Goal: Complete application form

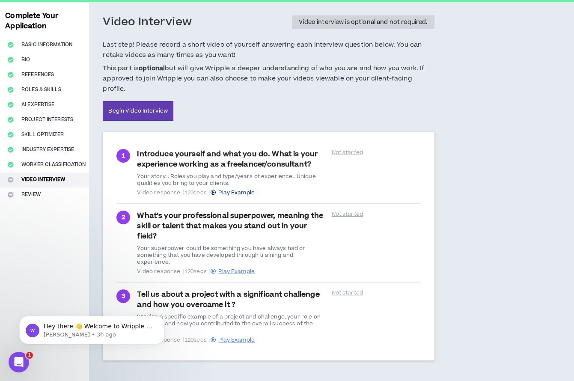
click at [244, 189] on span "Play Example" at bounding box center [236, 193] width 36 height 8
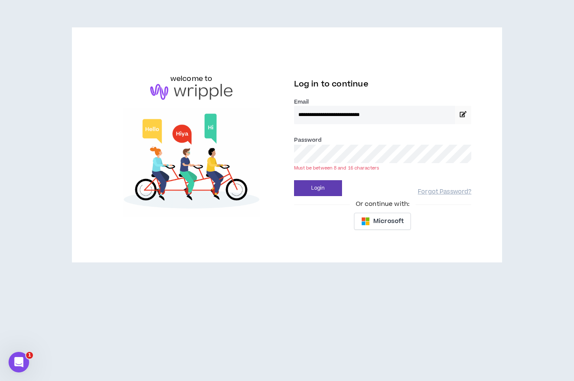
click at [294, 180] on button "Login" at bounding box center [318, 188] width 48 height 16
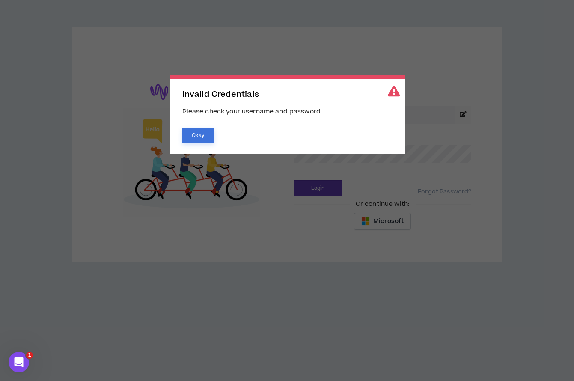
drag, startPoint x: 200, startPoint y: 135, endPoint x: 225, endPoint y: 141, distance: 25.5
click at [200, 135] on button "Okay" at bounding box center [198, 135] width 32 height 15
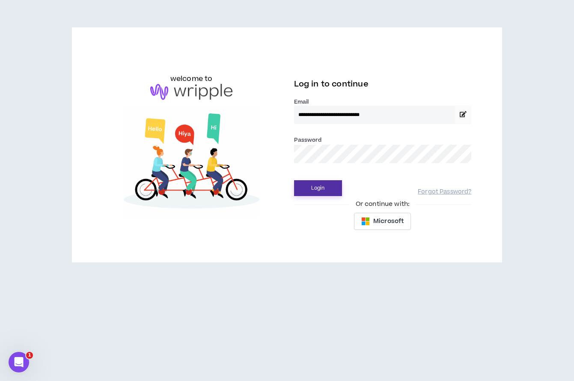
click at [320, 190] on button "Login" at bounding box center [318, 188] width 48 height 16
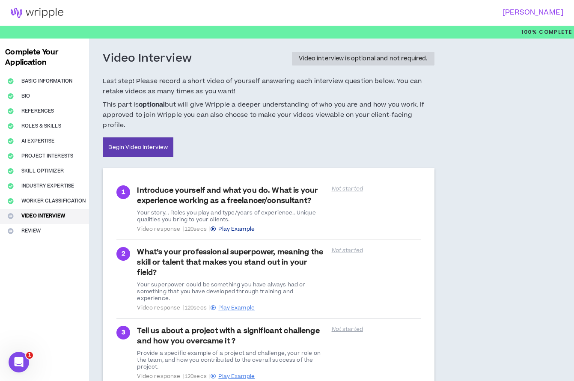
click at [244, 225] on span "Play Example" at bounding box center [236, 229] width 36 height 8
click at [145, 138] on link "Begin Video Interview" at bounding box center [138, 147] width 71 height 20
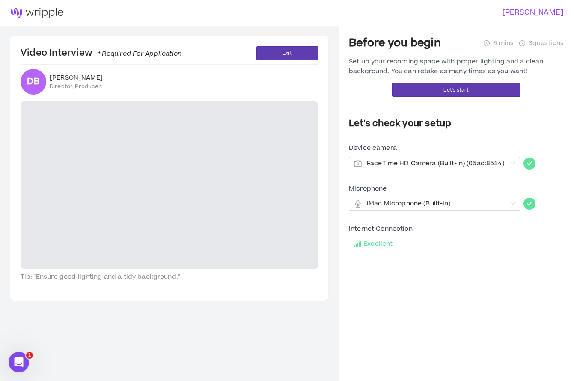
click at [425, 159] on span "FaceTime HD Camera (Built-in) (05ac:8514)" at bounding box center [437, 163] width 140 height 13
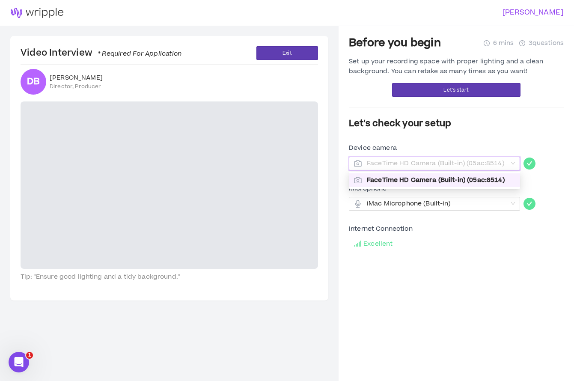
click at [426, 161] on span "FaceTime HD Camera (Built-in) (05ac:8514)" at bounding box center [437, 163] width 140 height 13
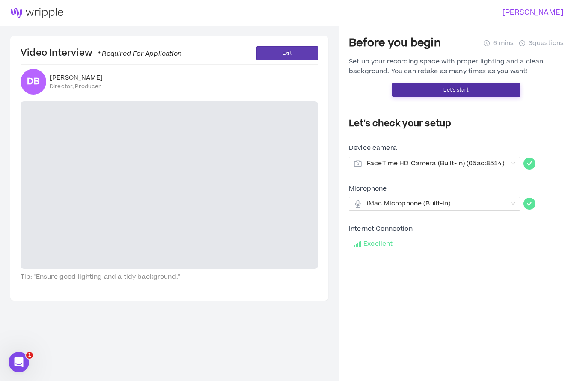
click at [404, 92] on button "Let's start" at bounding box center [456, 90] width 128 height 14
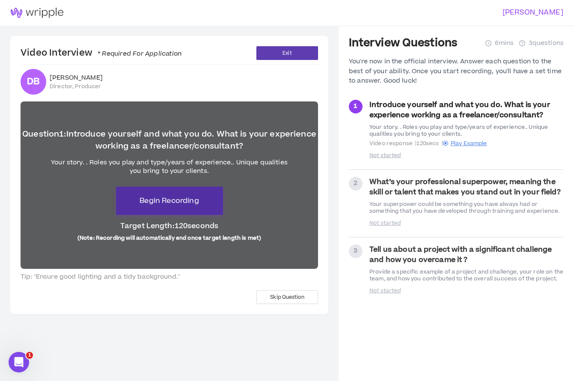
click at [181, 194] on button "Begin Recording" at bounding box center [169, 201] width 107 height 28
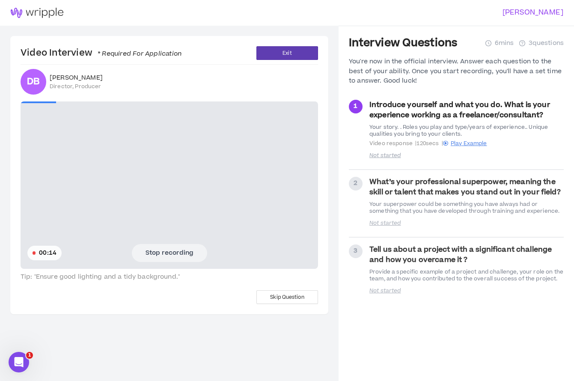
click at [169, 252] on button "Stop recording" at bounding box center [169, 253] width 75 height 18
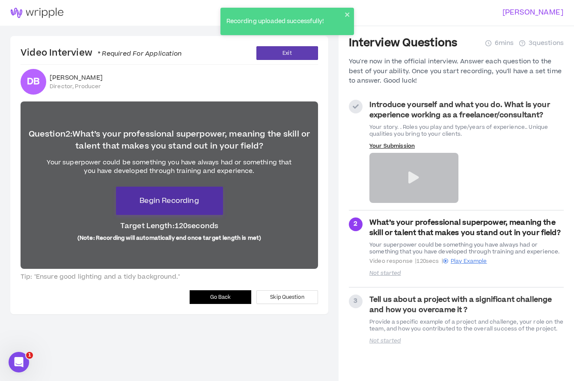
click at [197, 207] on button "Begin Recording" at bounding box center [169, 201] width 107 height 28
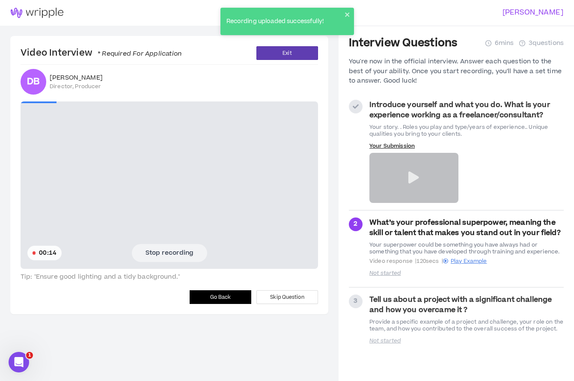
click at [194, 253] on button "Stop recording" at bounding box center [169, 253] width 75 height 18
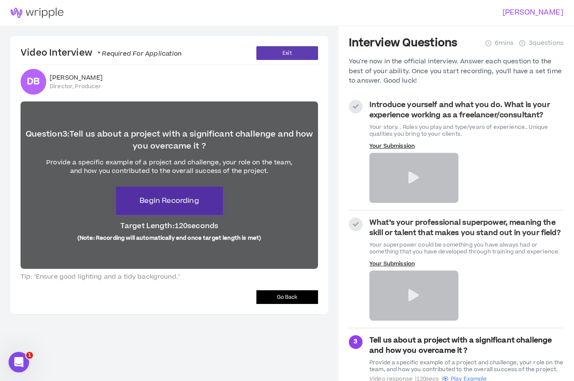
click at [155, 202] on span "Begin Recording" at bounding box center [168, 201] width 59 height 10
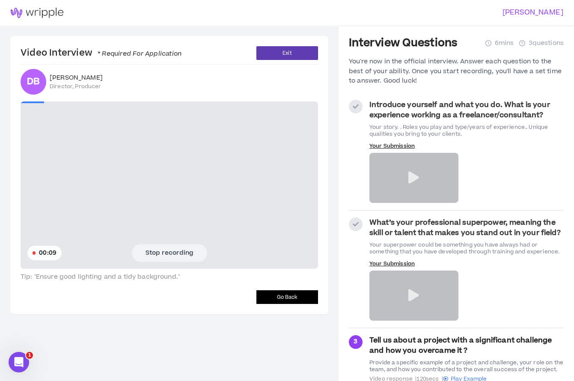
click at [174, 251] on button "Stop recording" at bounding box center [169, 253] width 75 height 18
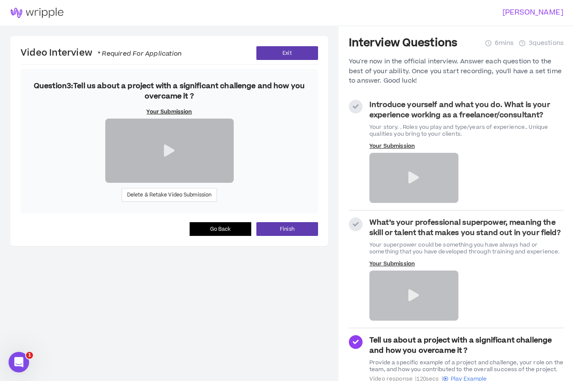
click at [357, 106] on icon at bounding box center [356, 107] width 6 height 6
click at [195, 199] on span "Delete & Retake Video Submission" at bounding box center [169, 195] width 85 height 8
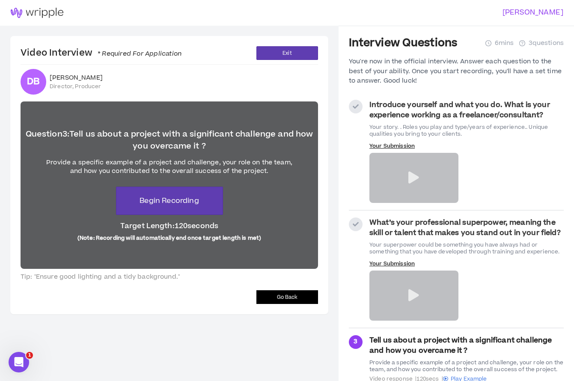
click at [369, 300] on div at bounding box center [413, 295] width 89 height 50
click at [274, 295] on button "Go Back" at bounding box center [287, 297] width 62 height 14
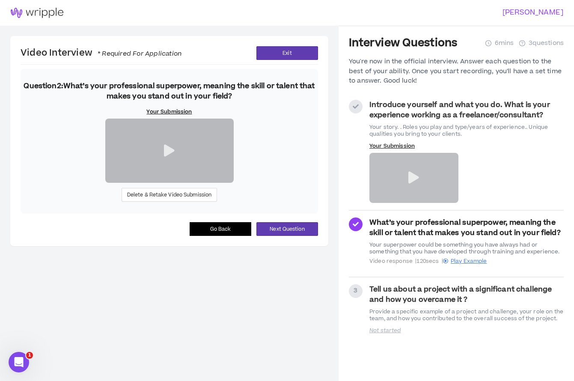
click at [239, 236] on button "Go Back" at bounding box center [221, 229] width 62 height 14
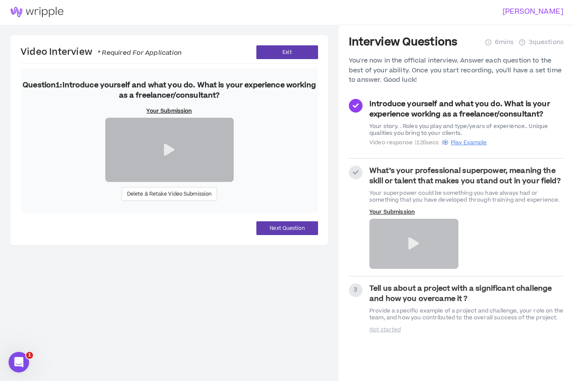
click at [157, 182] on div at bounding box center [169, 150] width 128 height 64
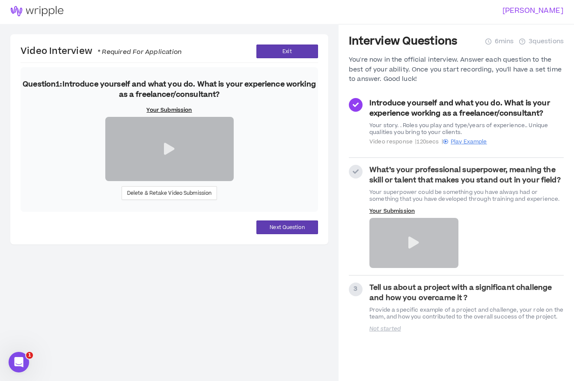
click at [166, 155] on icon at bounding box center [169, 149] width 11 height 12
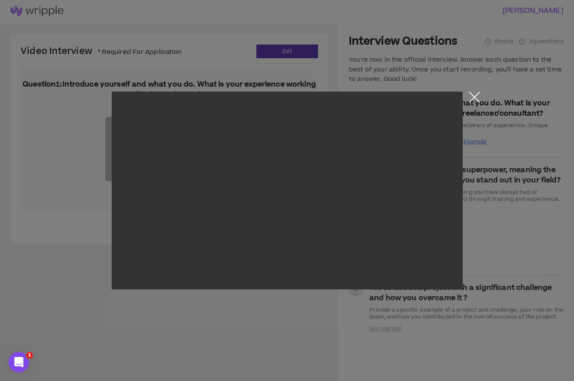
click at [474, 95] on button "Close the modal by clicking here" at bounding box center [474, 99] width 15 height 15
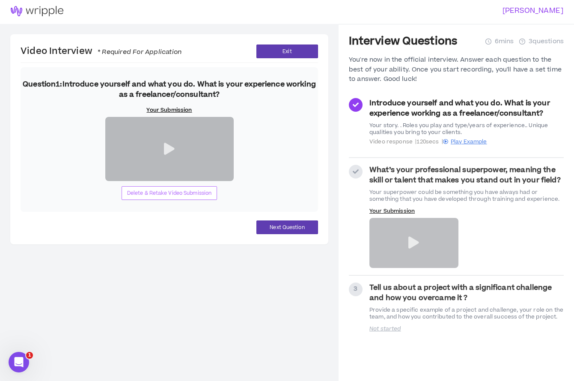
click at [201, 197] on span "Delete & Retake Video Submission" at bounding box center [169, 193] width 85 height 8
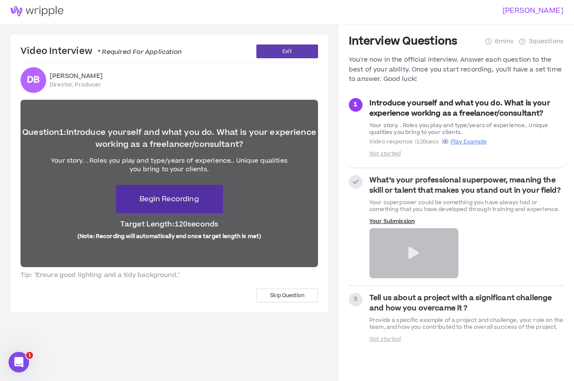
click at [175, 195] on span "Begin Recording" at bounding box center [168, 199] width 59 height 10
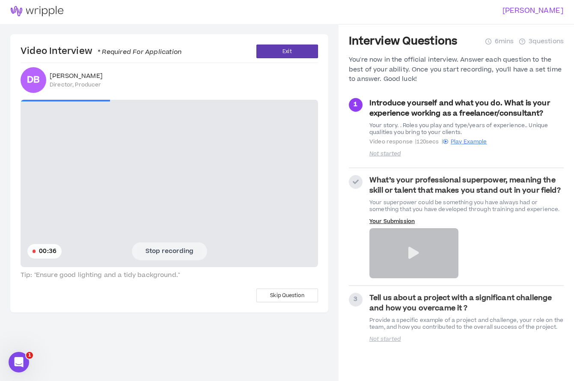
click at [171, 252] on button "Stop recording" at bounding box center [169, 251] width 75 height 18
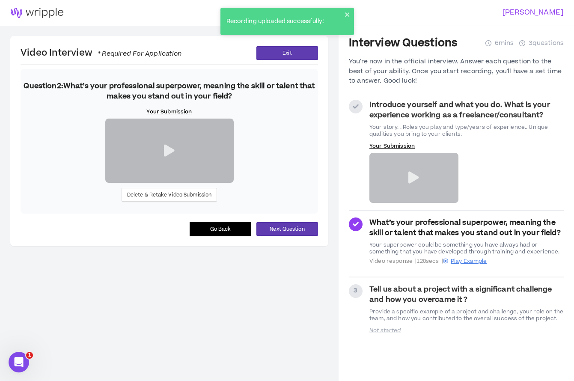
click at [172, 157] on icon at bounding box center [169, 151] width 11 height 12
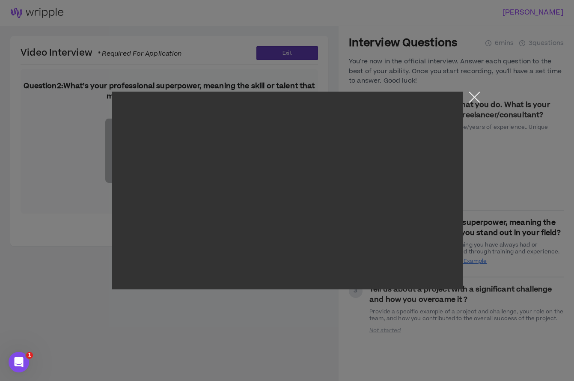
click at [469, 96] on button "Close the modal by clicking here" at bounding box center [474, 99] width 15 height 15
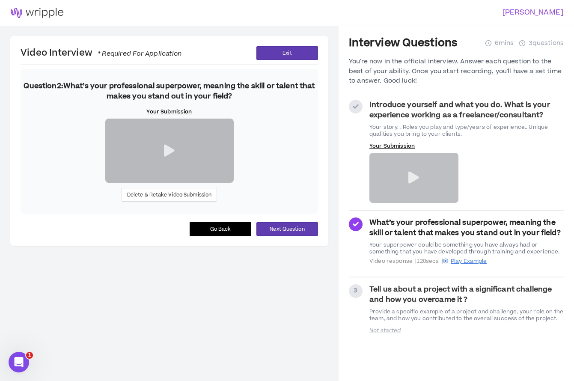
click at [220, 202] on div "Delete & Retake Video Submission" at bounding box center [169, 160] width 128 height 83
click at [204, 199] on span "Delete & Retake Video Submission" at bounding box center [169, 195] width 85 height 8
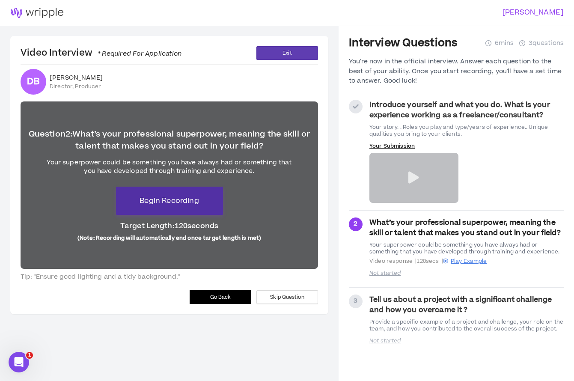
click at [140, 199] on span "Begin Recording" at bounding box center [168, 201] width 59 height 10
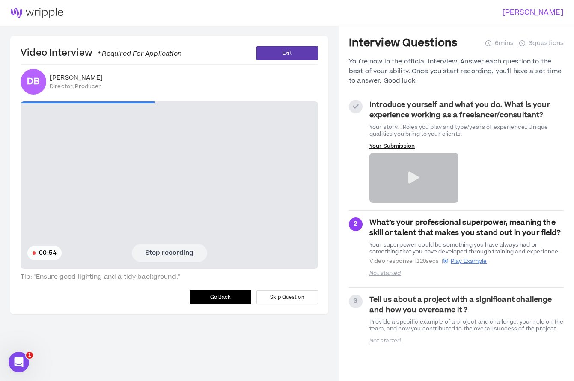
click at [200, 254] on button "Stop recording" at bounding box center [169, 253] width 75 height 18
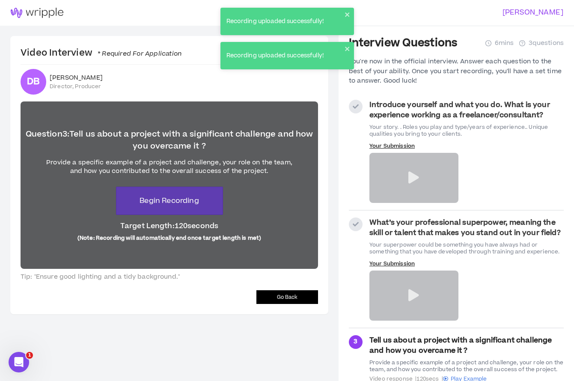
click at [267, 293] on button "Go Back" at bounding box center [287, 297] width 62 height 14
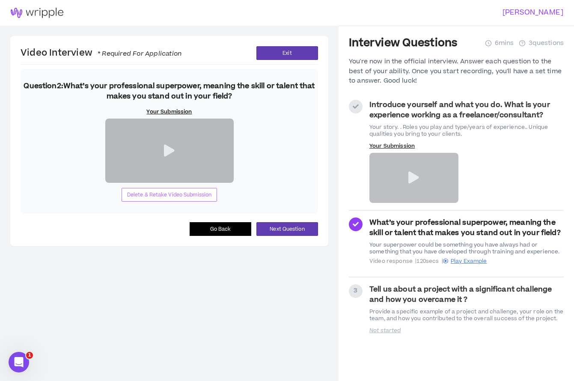
click at [201, 202] on button "Delete & Retake Video Submission" at bounding box center [170, 195] width 96 height 14
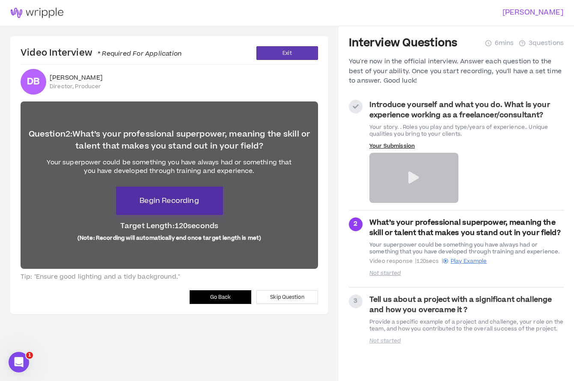
drag, startPoint x: 162, startPoint y: 194, endPoint x: 167, endPoint y: 274, distance: 80.2
click at [162, 194] on button "Begin Recording" at bounding box center [169, 201] width 107 height 28
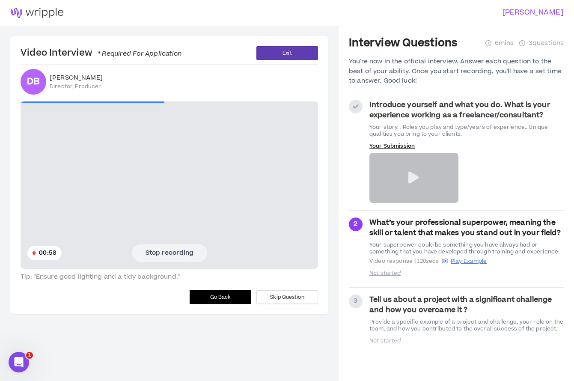
click at [187, 259] on button "Stop recording" at bounding box center [169, 253] width 75 height 18
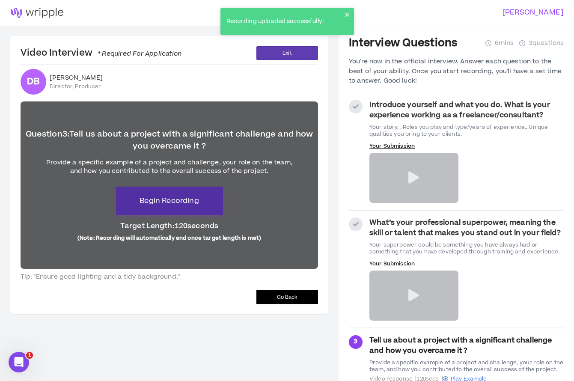
click at [185, 199] on span "Begin Recording" at bounding box center [168, 201] width 59 height 10
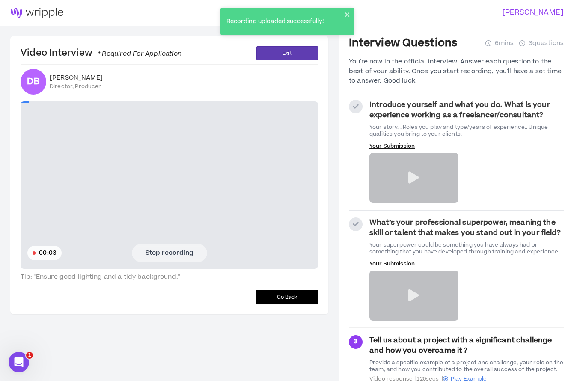
click at [178, 252] on button "Stop recording" at bounding box center [169, 253] width 75 height 18
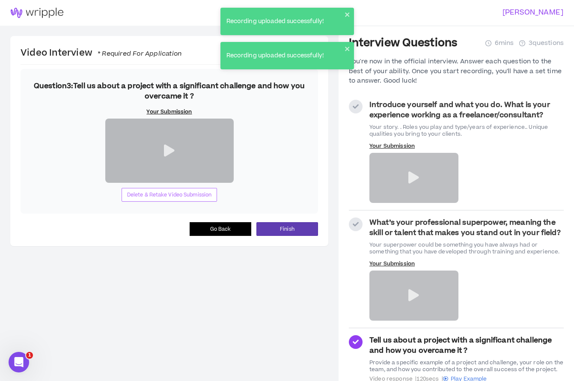
click at [191, 199] on span "Delete & Retake Video Submission" at bounding box center [169, 195] width 85 height 8
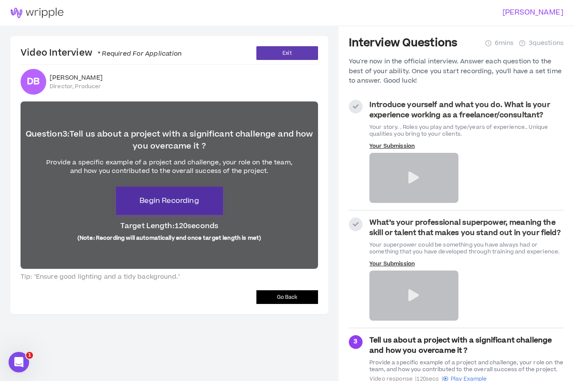
click at [187, 205] on span "Begin Recording" at bounding box center [168, 201] width 59 height 10
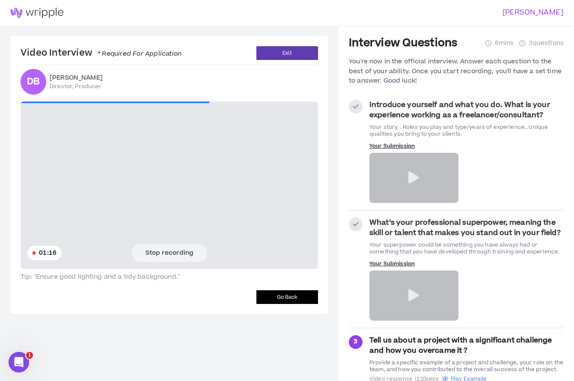
click at [193, 252] on button "Stop recording" at bounding box center [169, 253] width 75 height 18
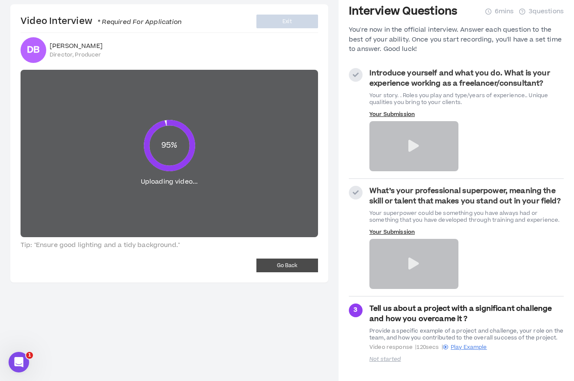
scroll to position [26, 0]
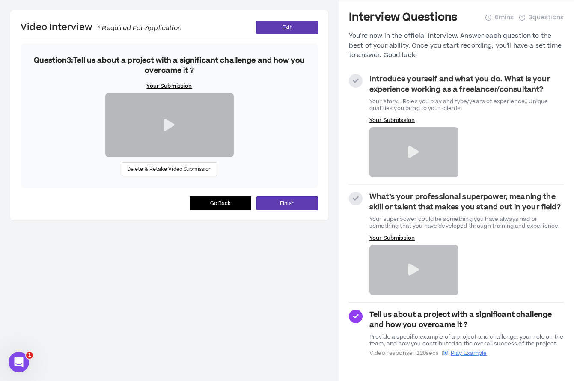
click at [220, 207] on span "Go Back" at bounding box center [220, 203] width 21 height 8
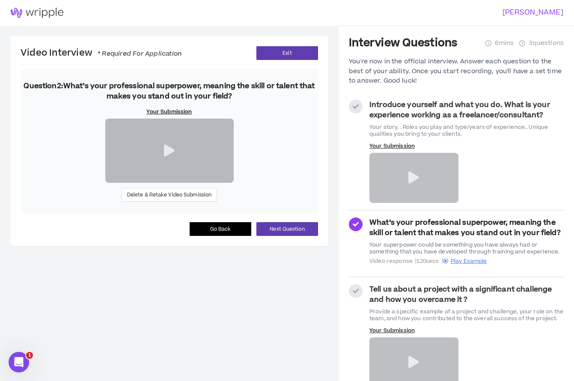
click at [228, 233] on span "Go Back" at bounding box center [220, 229] width 21 height 8
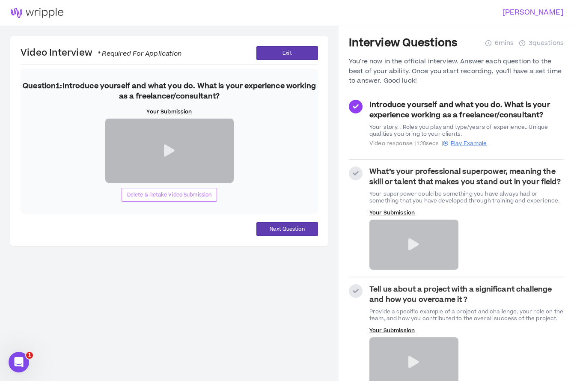
click at [206, 199] on span "Delete & Retake Video Submission" at bounding box center [169, 195] width 85 height 8
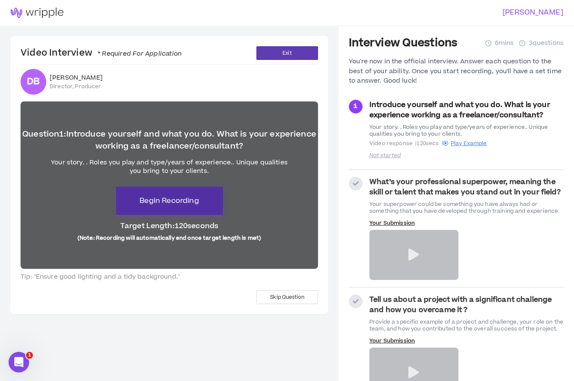
click at [162, 202] on span "Begin Recording" at bounding box center [168, 201] width 59 height 10
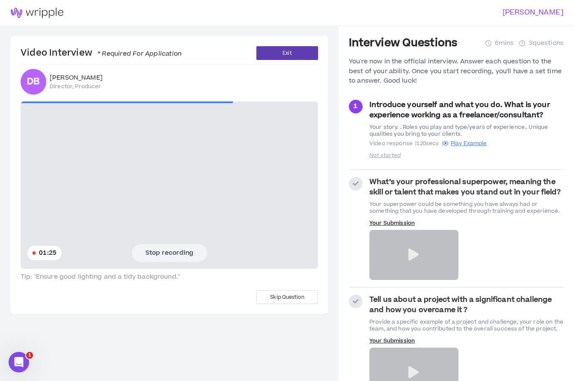
click at [173, 255] on button "Stop recording" at bounding box center [169, 253] width 75 height 18
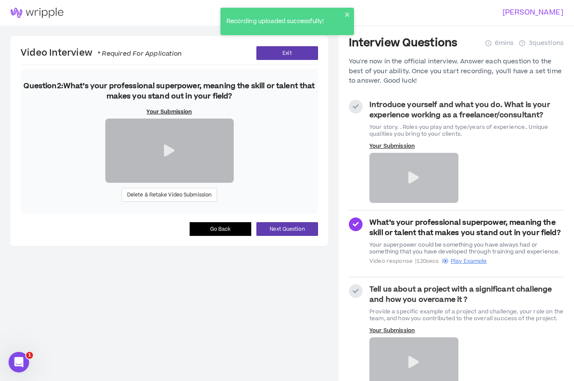
click at [169, 157] on icon at bounding box center [169, 151] width 11 height 12
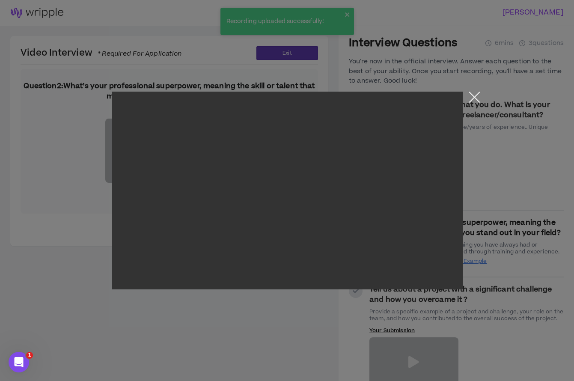
click at [469, 97] on button "Close the modal by clicking here" at bounding box center [474, 99] width 15 height 15
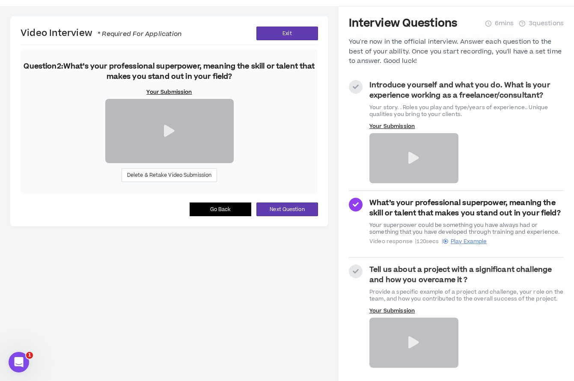
scroll to position [26, 0]
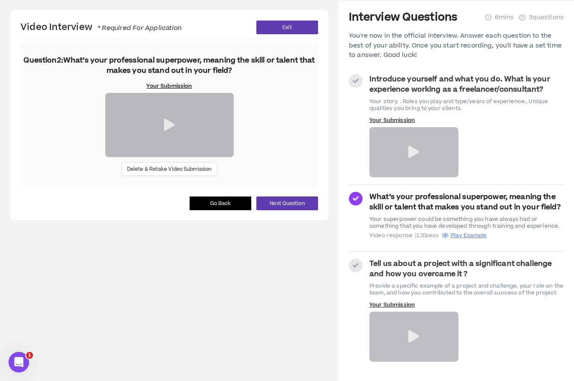
click at [408, 334] on icon at bounding box center [413, 336] width 11 height 12
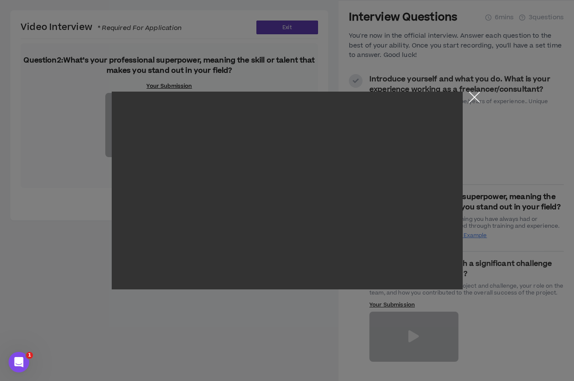
click at [473, 98] on button "Close the modal by clicking here" at bounding box center [474, 99] width 15 height 15
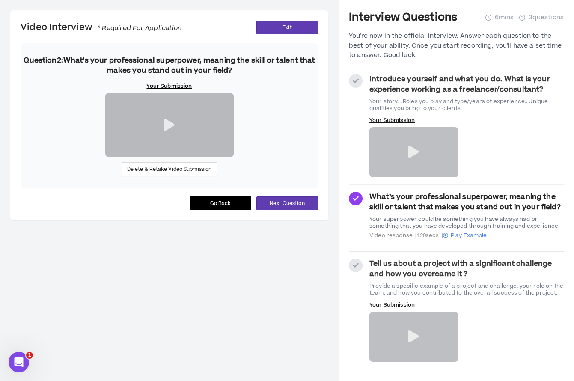
click at [238, 210] on button "Go Back" at bounding box center [221, 203] width 62 height 14
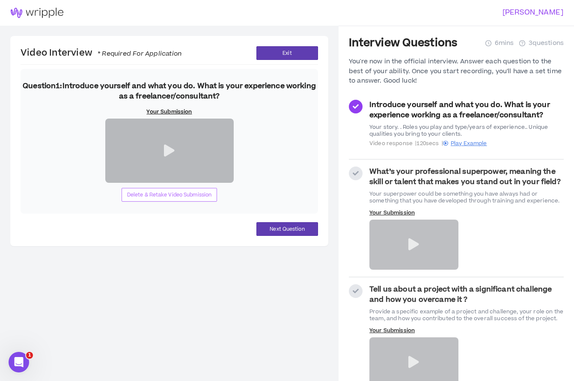
click at [200, 202] on button "Delete & Retake Video Submission" at bounding box center [170, 195] width 96 height 14
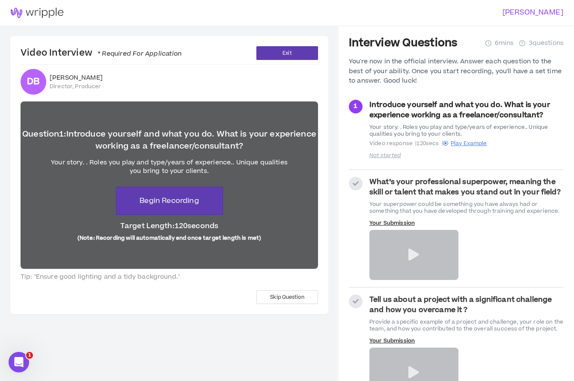
click at [381, 260] on div at bounding box center [413, 255] width 89 height 50
click at [355, 185] on icon at bounding box center [356, 184] width 6 height 6
drag, startPoint x: 182, startPoint y: 204, endPoint x: 173, endPoint y: 226, distance: 24.2
click at [182, 204] on span "Begin Recording" at bounding box center [168, 201] width 59 height 10
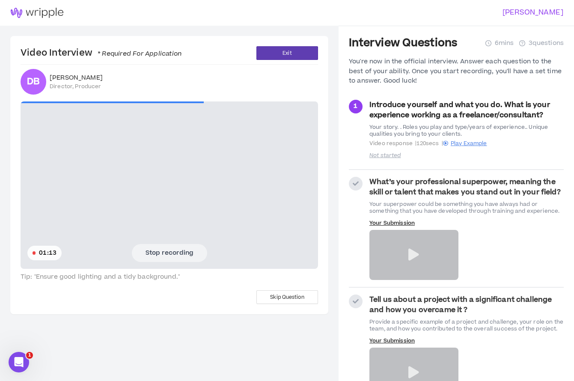
click at [184, 259] on button "Stop recording" at bounding box center [169, 253] width 75 height 18
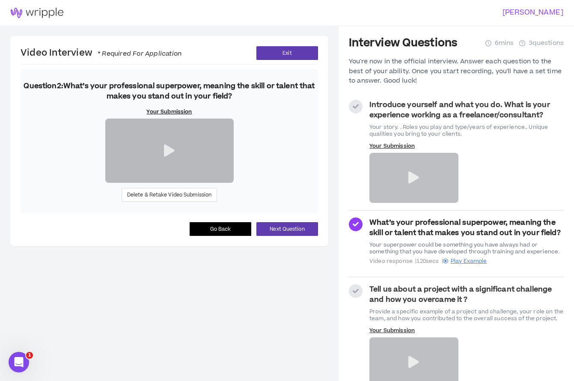
click at [233, 236] on button "Go Back" at bounding box center [221, 229] width 62 height 14
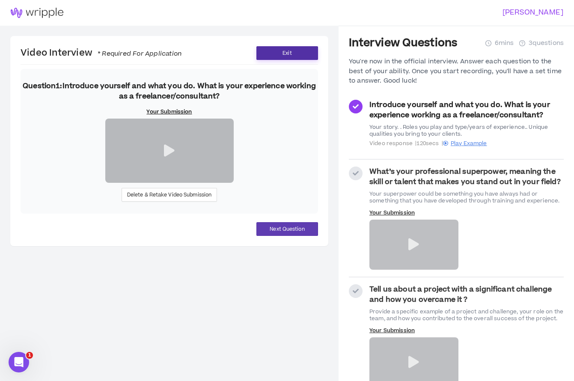
click at [262, 53] on button "Exit" at bounding box center [287, 53] width 62 height 14
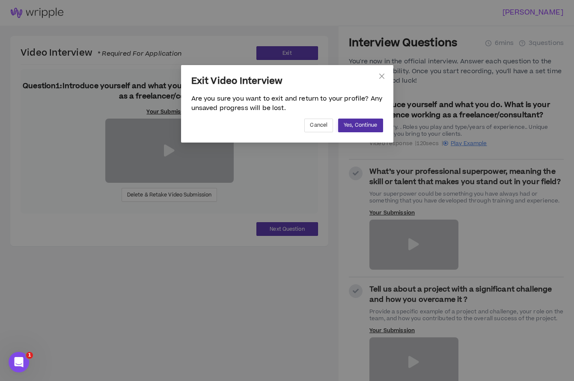
click at [356, 126] on span "Yes, Continue" at bounding box center [360, 125] width 33 height 8
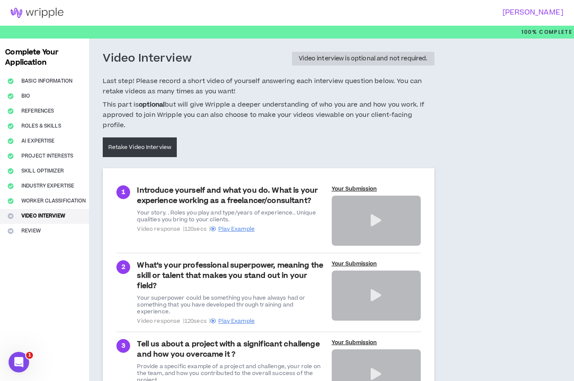
click at [338, 185] on p "Your Submission" at bounding box center [376, 188] width 89 height 7
click at [149, 137] on link "Retake Video Interview" at bounding box center [140, 147] width 74 height 20
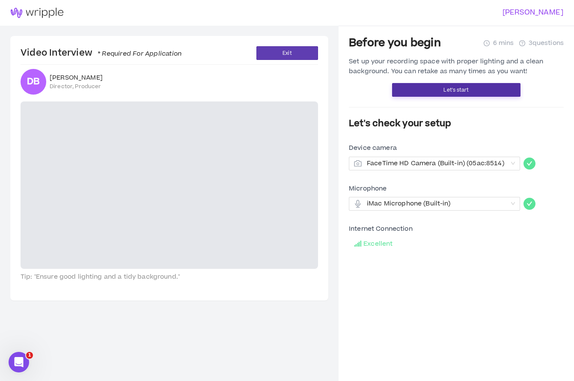
click at [396, 95] on button "Let's start" at bounding box center [456, 90] width 128 height 14
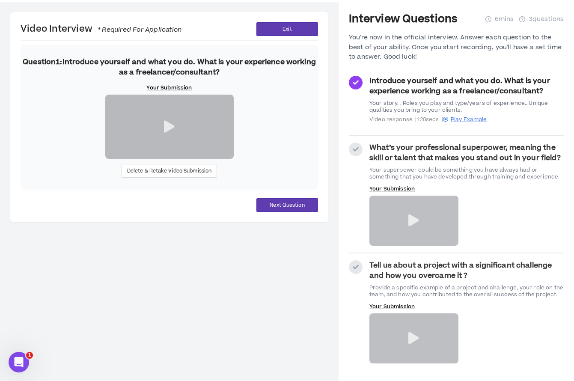
scroll to position [26, 0]
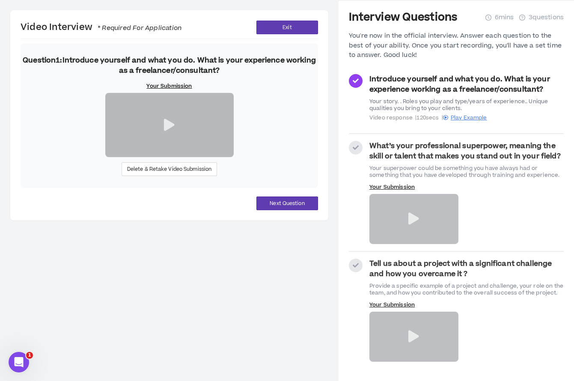
click at [384, 233] on div at bounding box center [413, 219] width 89 height 50
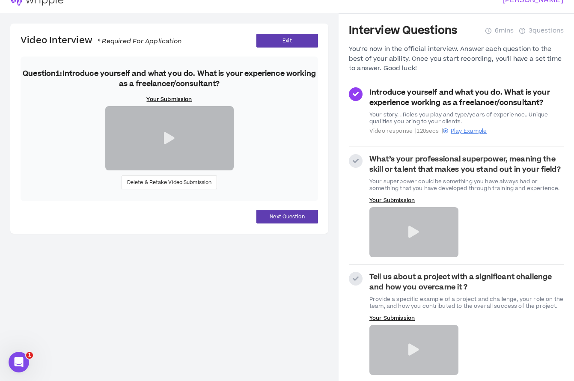
scroll to position [14, 0]
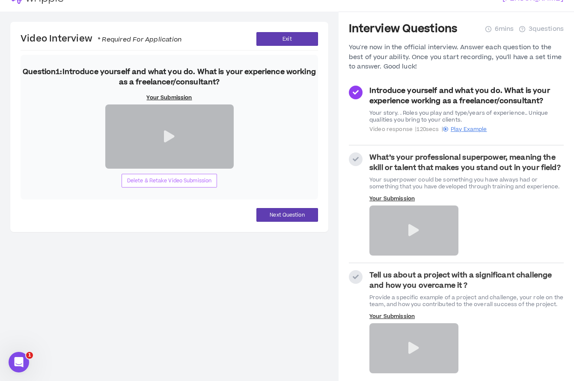
click at [190, 185] on span "Delete & Retake Video Submission" at bounding box center [169, 181] width 85 height 8
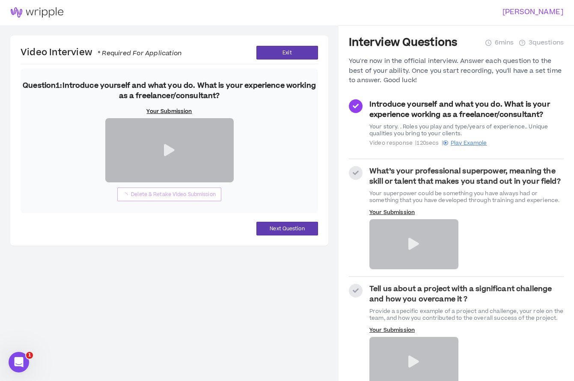
scroll to position [0, 0]
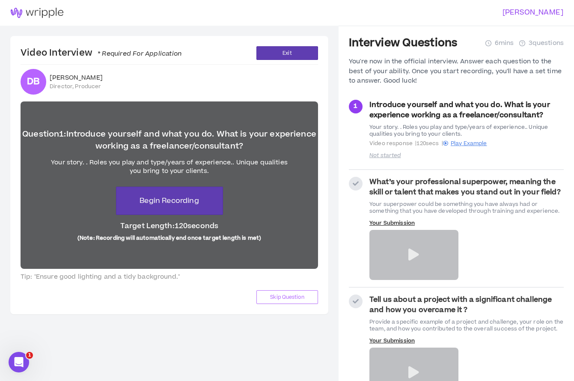
click at [293, 297] on span "Skip Question" at bounding box center [287, 297] width 34 height 8
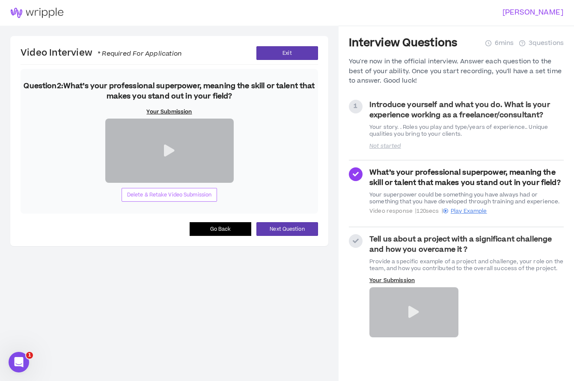
click at [209, 199] on span "Delete & Retake Video Submission" at bounding box center [169, 195] width 85 height 8
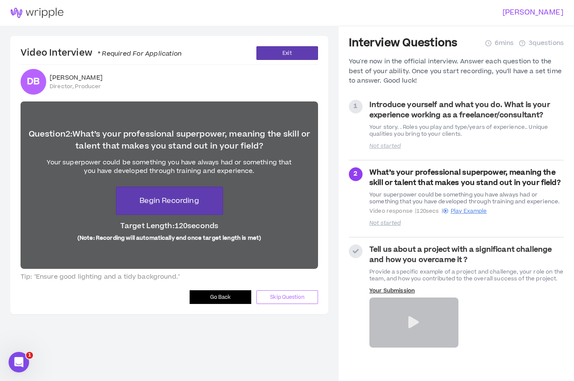
click at [288, 301] on button "Skip Question" at bounding box center [287, 297] width 62 height 14
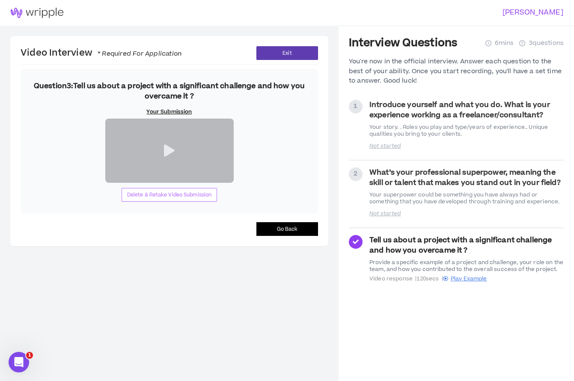
click at [198, 199] on span "Delete & Retake Video Submission" at bounding box center [169, 195] width 85 height 8
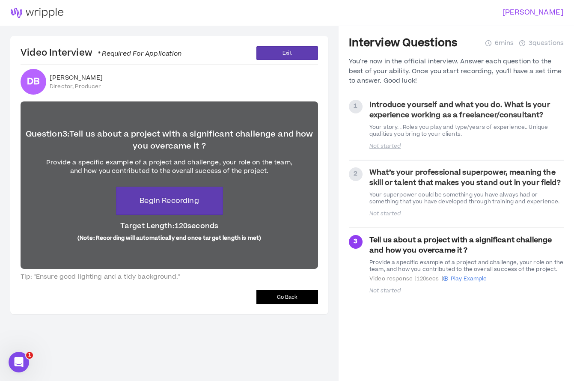
click at [269, 297] on button "Go Back" at bounding box center [287, 297] width 62 height 14
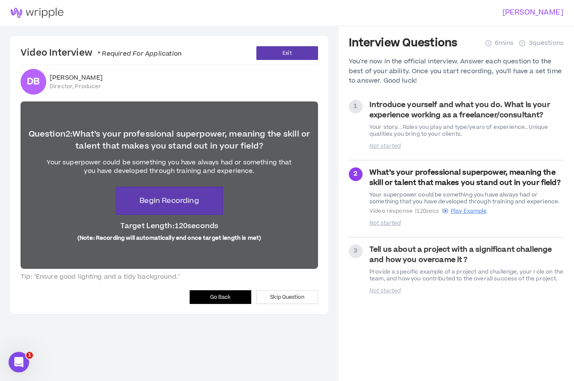
click at [239, 300] on button "Go Back" at bounding box center [221, 297] width 62 height 14
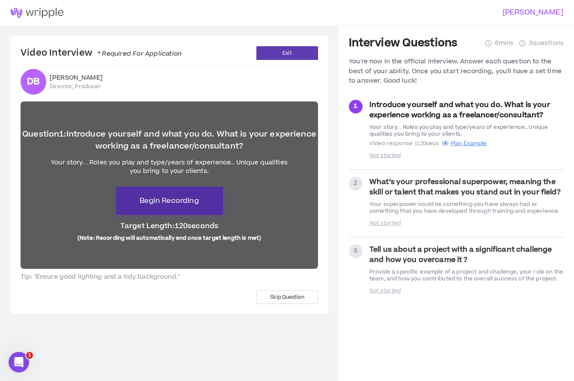
click at [189, 202] on span "Begin Recording" at bounding box center [168, 201] width 59 height 10
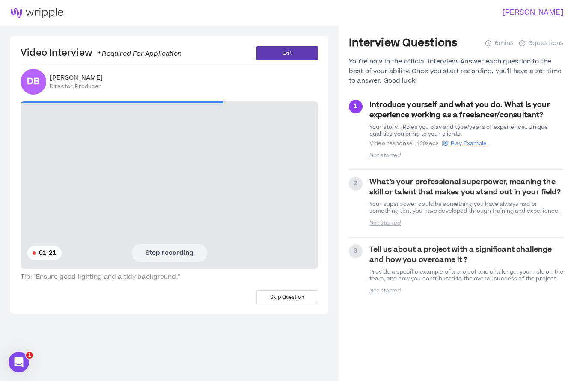
click at [160, 255] on button "Stop recording" at bounding box center [169, 253] width 75 height 18
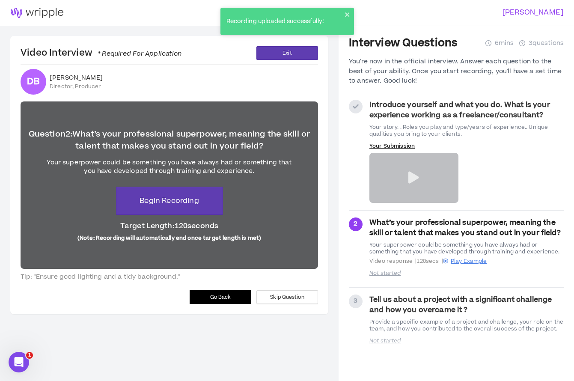
click at [412, 178] on icon at bounding box center [413, 178] width 11 height 12
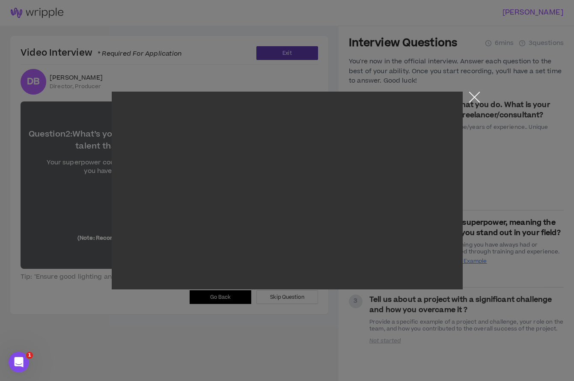
click at [470, 96] on button "Close the modal by clicking here" at bounding box center [474, 99] width 15 height 15
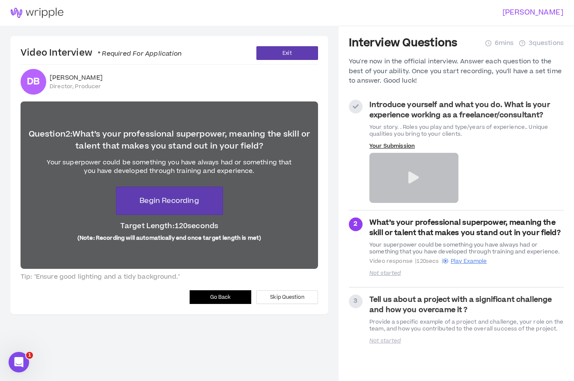
click at [411, 177] on icon at bounding box center [413, 178] width 11 height 12
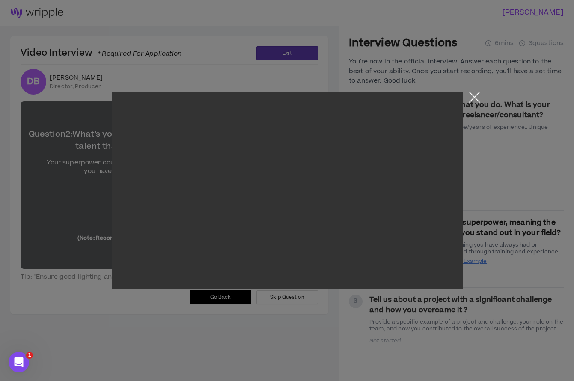
click at [470, 98] on button "Close the modal by clicking here" at bounding box center [474, 99] width 15 height 15
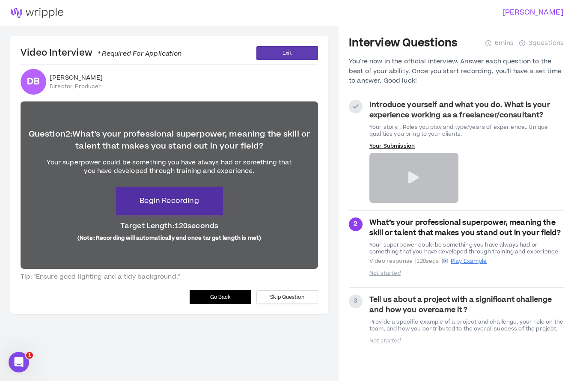
click at [160, 202] on span "Begin Recording" at bounding box center [168, 201] width 59 height 10
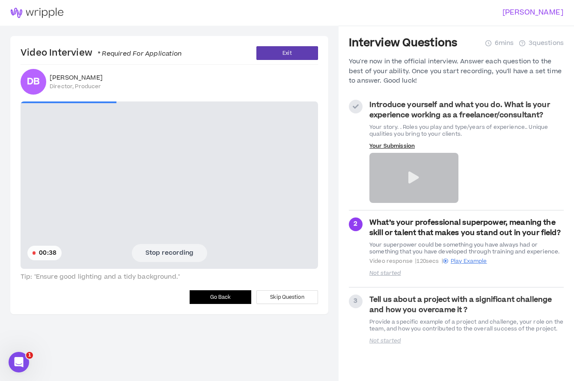
drag, startPoint x: 152, startPoint y: 249, endPoint x: 145, endPoint y: 244, distance: 8.4
click at [152, 249] on button "Stop recording" at bounding box center [169, 253] width 75 height 18
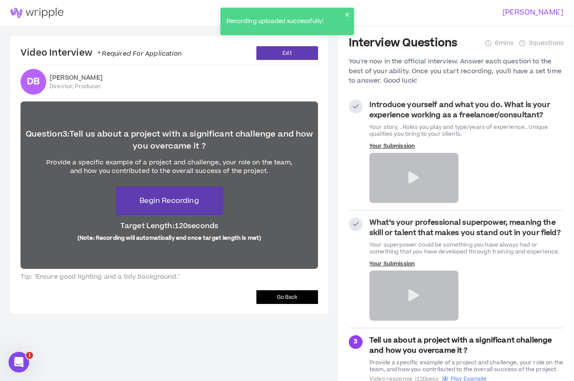
click at [266, 298] on button "Go Back" at bounding box center [287, 297] width 62 height 14
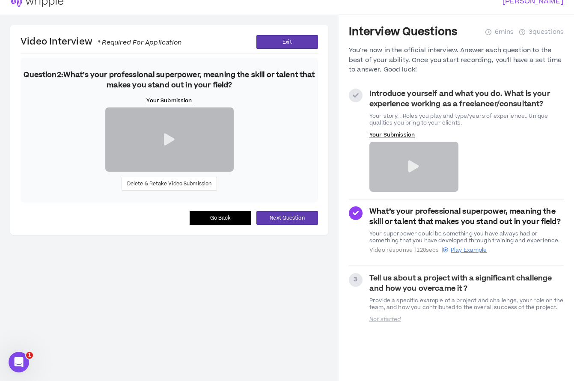
scroll to position [13, 0]
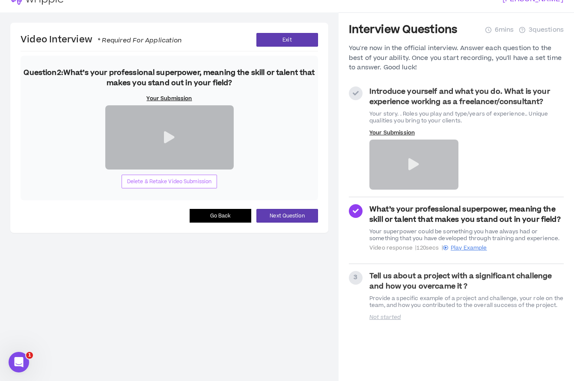
click at [190, 186] on span "Delete & Retake Video Submission" at bounding box center [169, 182] width 85 height 8
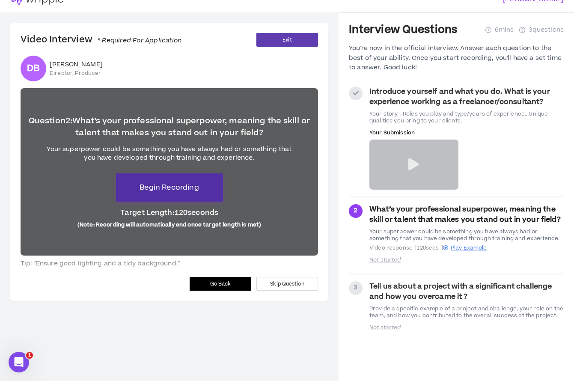
click at [173, 183] on span "Begin Recording" at bounding box center [168, 187] width 59 height 10
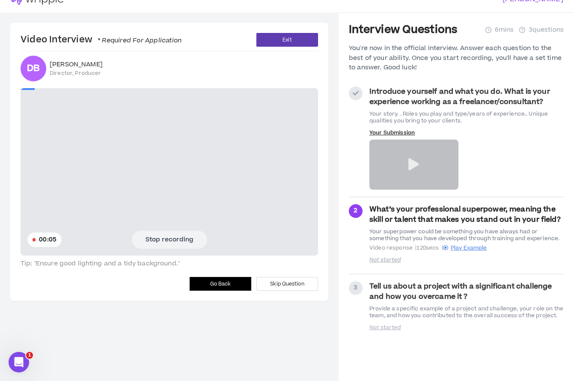
click at [184, 239] on button "Stop recording" at bounding box center [169, 240] width 75 height 18
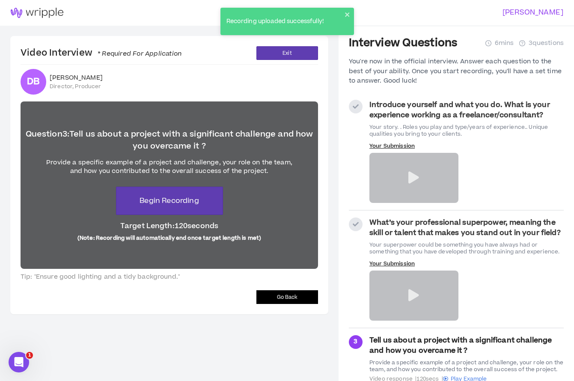
click at [275, 293] on button "Go Back" at bounding box center [287, 297] width 62 height 14
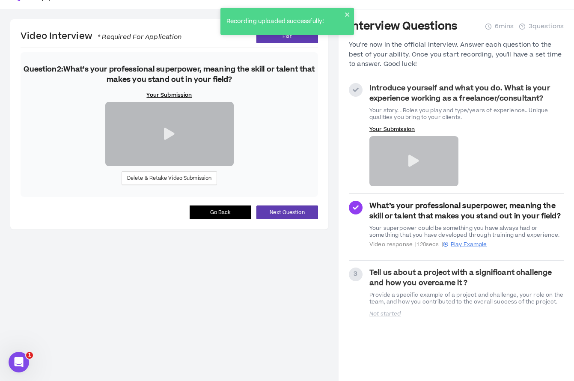
scroll to position [21, 0]
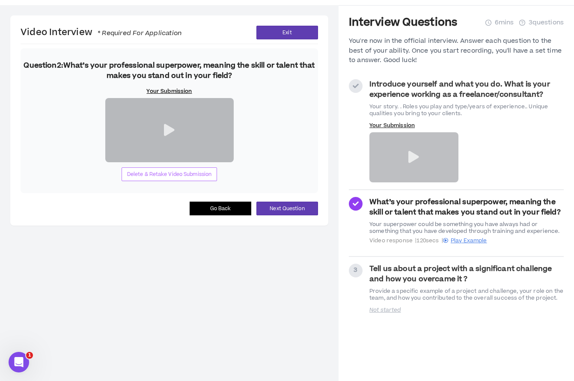
click at [196, 178] on span "Delete & Retake Video Submission" at bounding box center [169, 174] width 85 height 8
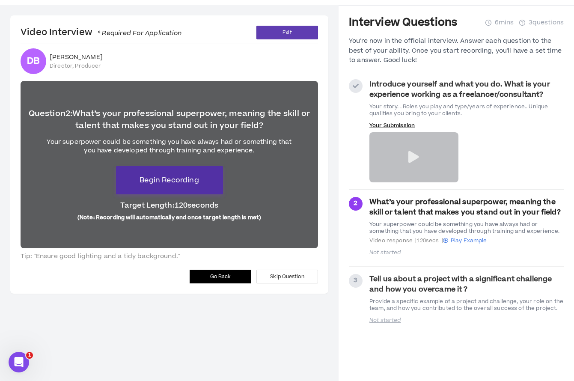
click at [181, 186] on button "Begin Recording" at bounding box center [169, 180] width 107 height 28
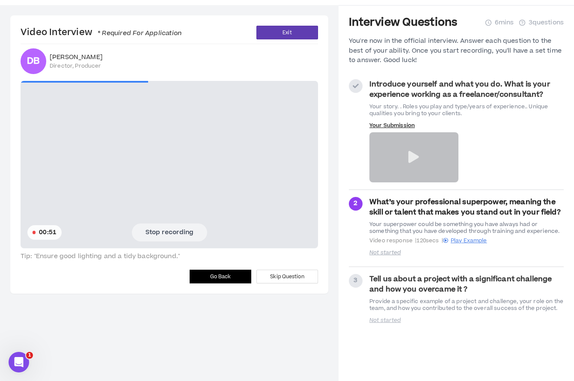
click at [186, 234] on button "Stop recording" at bounding box center [169, 232] width 75 height 18
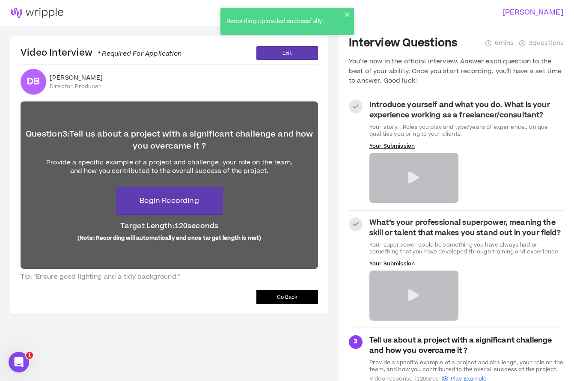
click at [265, 292] on button "Go Back" at bounding box center [287, 297] width 62 height 14
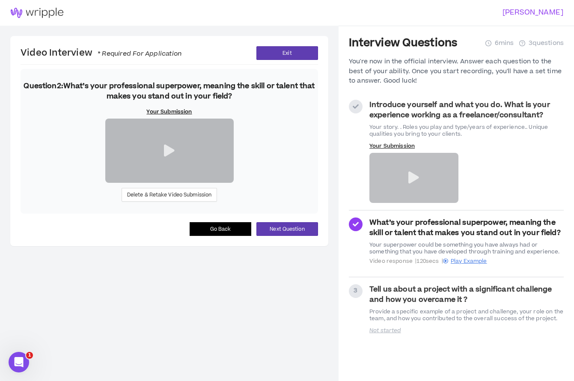
scroll to position [6, 0]
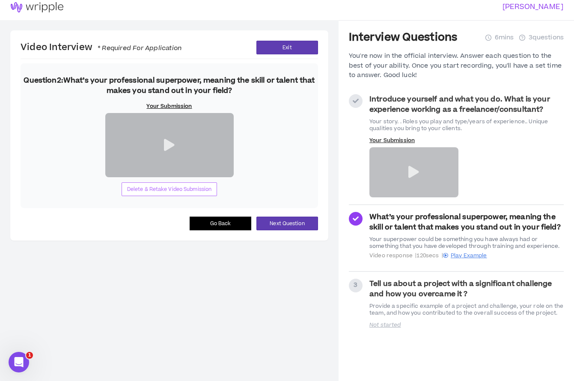
click at [175, 193] on span "Delete & Retake Video Submission" at bounding box center [169, 189] width 85 height 8
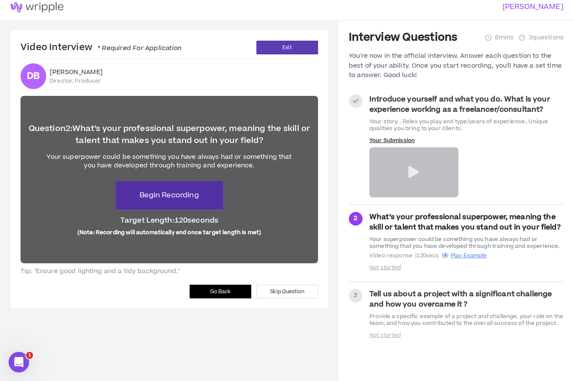
click at [163, 200] on span "Begin Recording" at bounding box center [168, 195] width 59 height 10
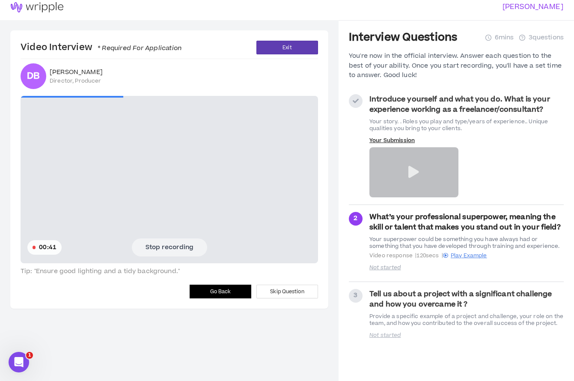
click at [187, 249] on button "Stop recording" at bounding box center [169, 247] width 75 height 18
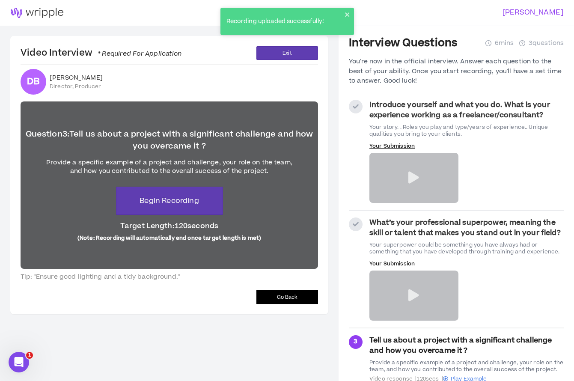
click at [277, 293] on span "Go Back" at bounding box center [287, 297] width 21 height 8
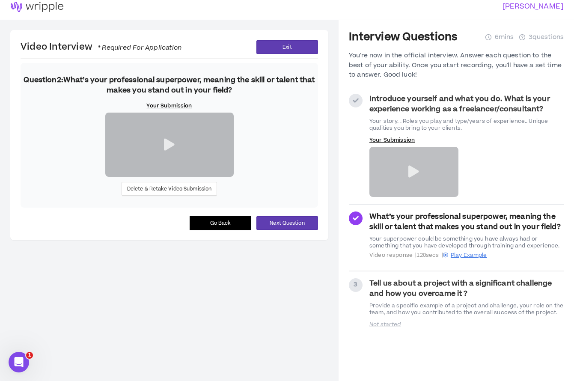
scroll to position [8, 0]
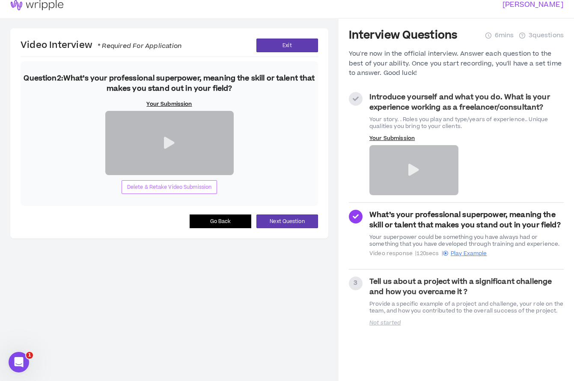
click at [203, 191] on span "Delete & Retake Video Submission" at bounding box center [169, 187] width 85 height 8
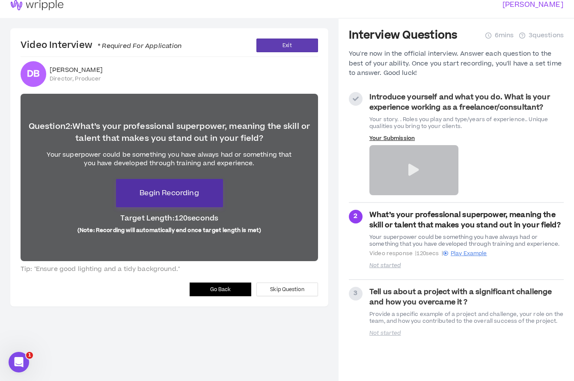
click at [142, 197] on button "Begin Recording" at bounding box center [169, 193] width 107 height 28
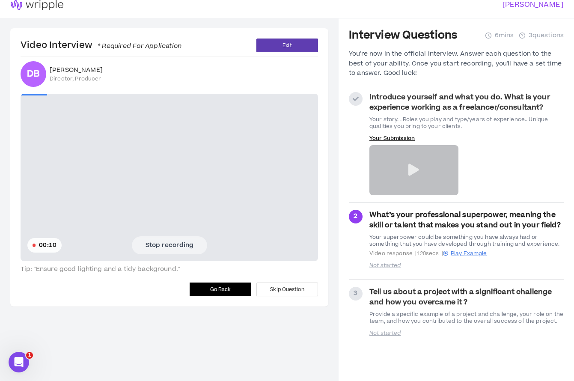
drag, startPoint x: 161, startPoint y: 246, endPoint x: 153, endPoint y: 240, distance: 9.5
click at [161, 245] on button "Stop recording" at bounding box center [169, 245] width 75 height 18
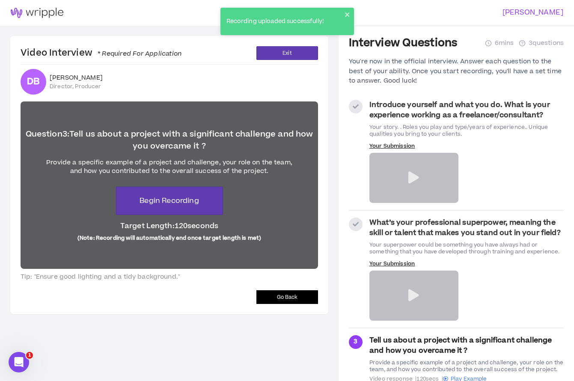
click at [279, 298] on span "Go Back" at bounding box center [287, 297] width 21 height 8
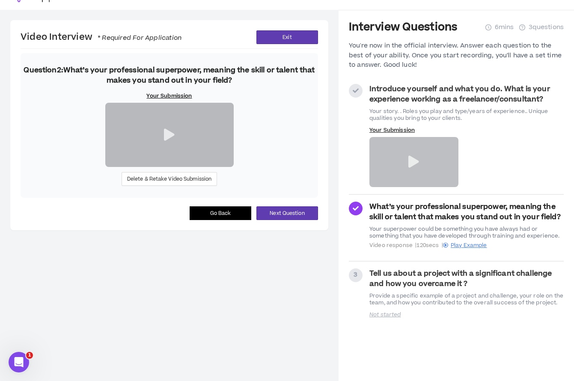
scroll to position [22, 0]
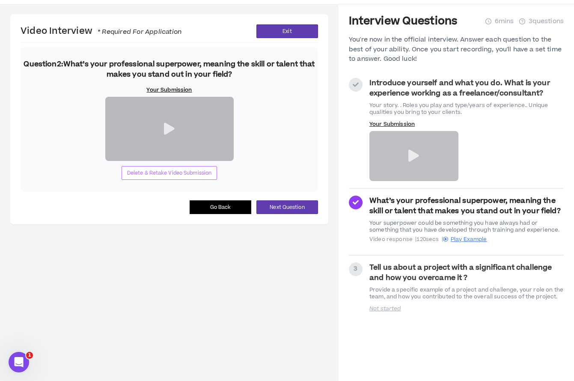
click at [196, 177] on span "Delete & Retake Video Submission" at bounding box center [169, 173] width 85 height 8
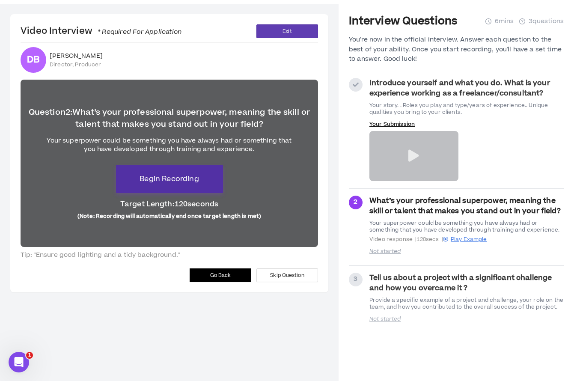
click at [172, 179] on span "Begin Recording" at bounding box center [168, 179] width 59 height 10
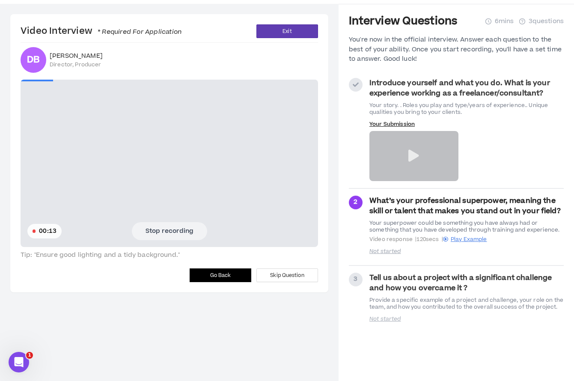
click at [190, 231] on button "Stop recording" at bounding box center [169, 231] width 75 height 18
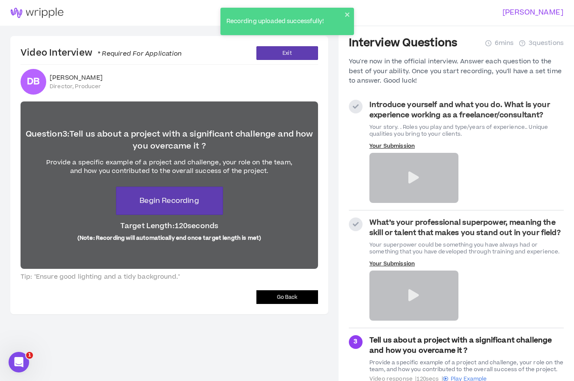
click at [271, 292] on button "Go Back" at bounding box center [287, 297] width 62 height 14
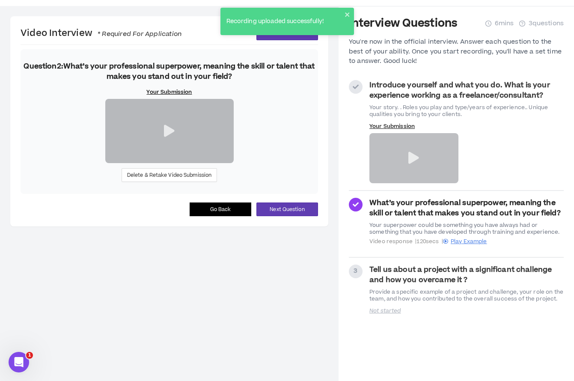
scroll to position [23, 0]
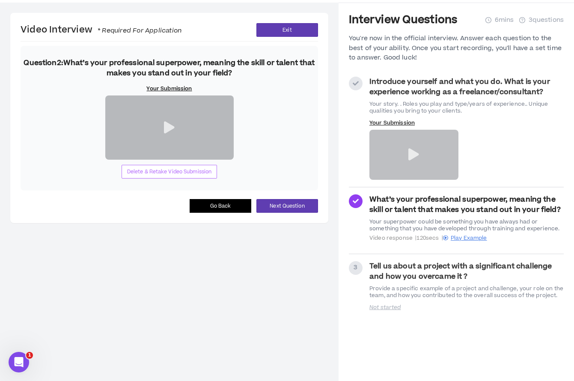
click at [193, 176] on span "Delete & Retake Video Submission" at bounding box center [169, 172] width 85 height 8
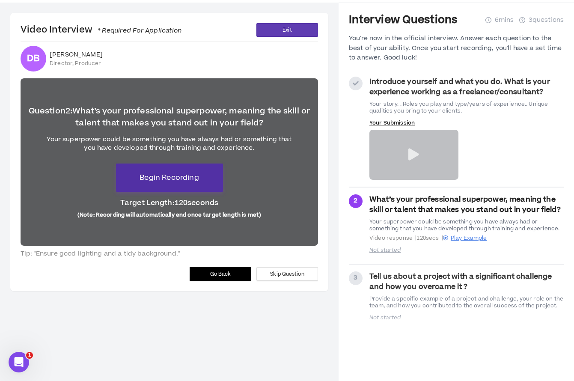
click at [178, 180] on span "Begin Recording" at bounding box center [168, 177] width 59 height 10
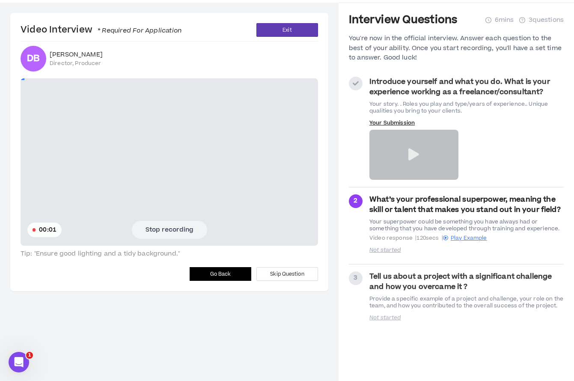
click at [164, 226] on button "Stop recording" at bounding box center [169, 230] width 75 height 18
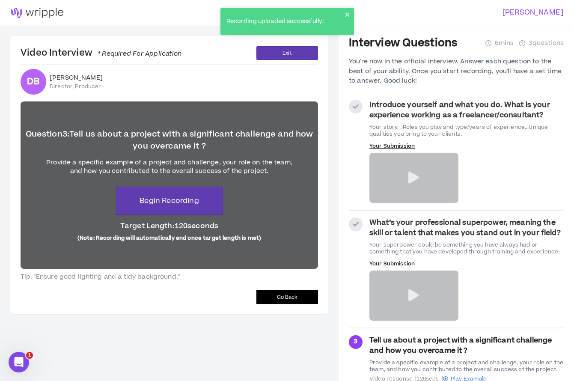
click at [284, 298] on span "Go Back" at bounding box center [287, 297] width 21 height 8
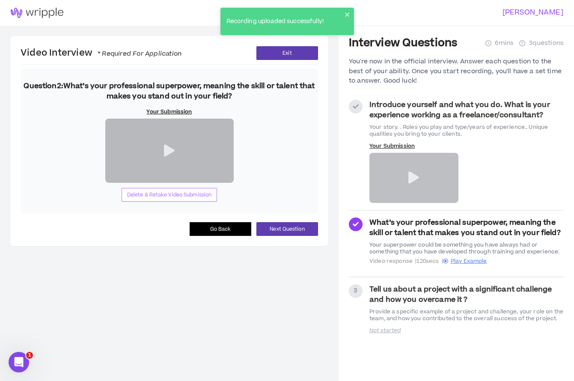
click at [188, 199] on span "Delete & Retake Video Submission" at bounding box center [169, 195] width 85 height 8
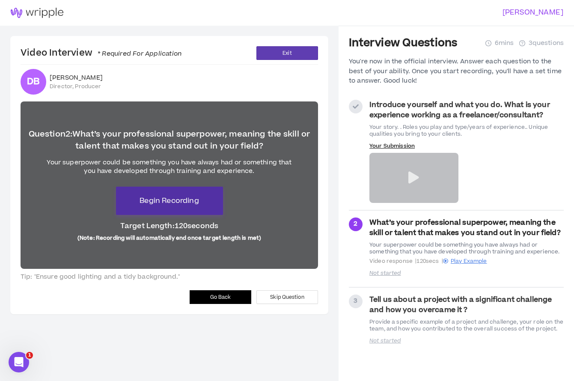
click at [171, 201] on span "Begin Recording" at bounding box center [168, 201] width 59 height 10
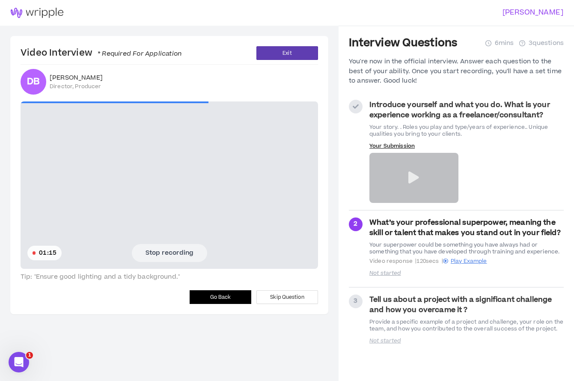
click at [187, 253] on button "Stop recording" at bounding box center [169, 253] width 75 height 18
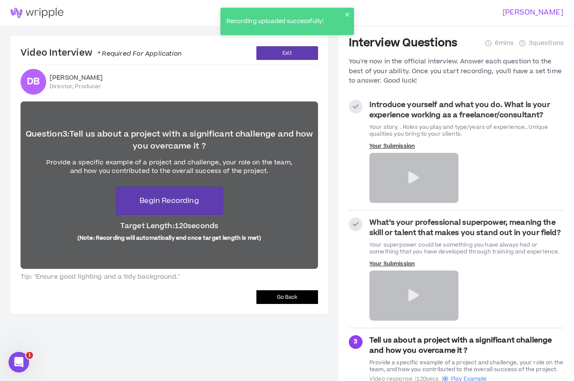
click at [394, 291] on div at bounding box center [413, 295] width 89 height 50
click at [417, 296] on icon at bounding box center [413, 295] width 11 height 12
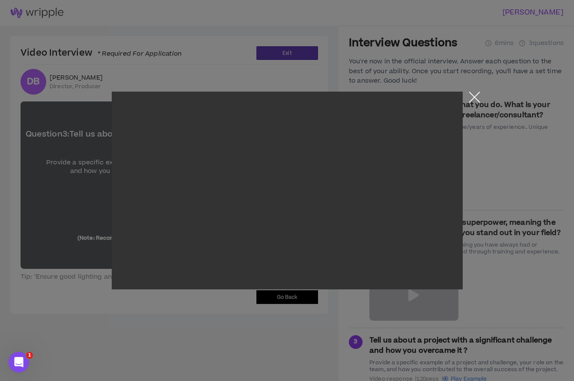
click at [474, 101] on button "Close the modal by clicking here" at bounding box center [474, 99] width 15 height 15
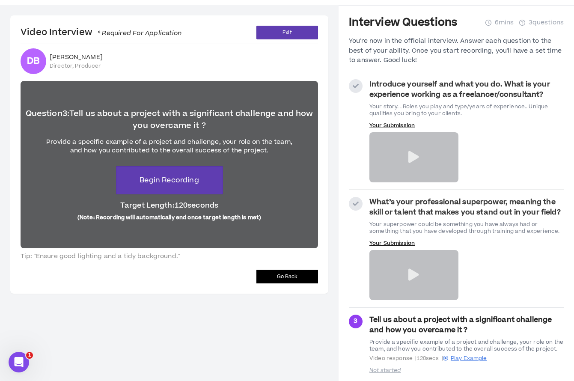
scroll to position [33, 0]
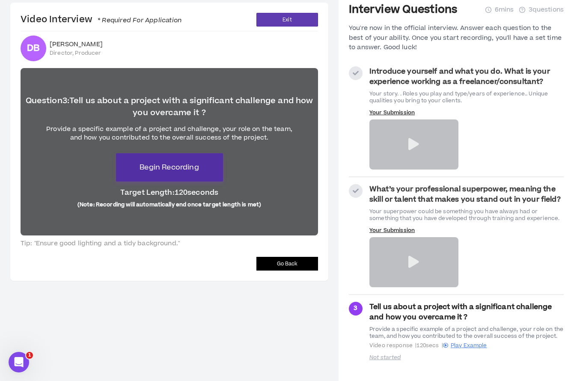
click at [170, 172] on span "Begin Recording" at bounding box center [168, 167] width 59 height 10
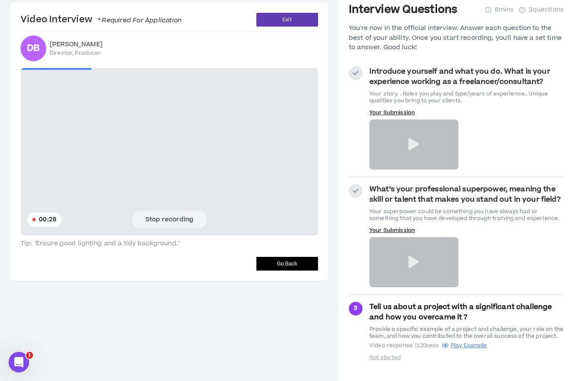
click at [162, 218] on button "Stop recording" at bounding box center [169, 219] width 75 height 18
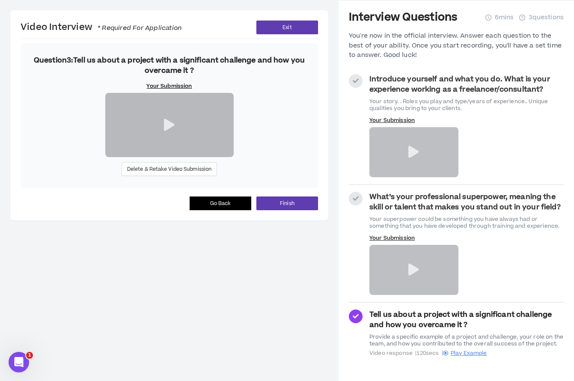
scroll to position [26, 0]
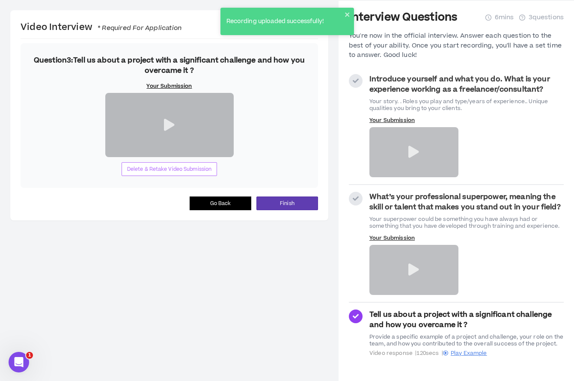
click at [191, 173] on span "Delete & Retake Video Submission" at bounding box center [169, 169] width 85 height 8
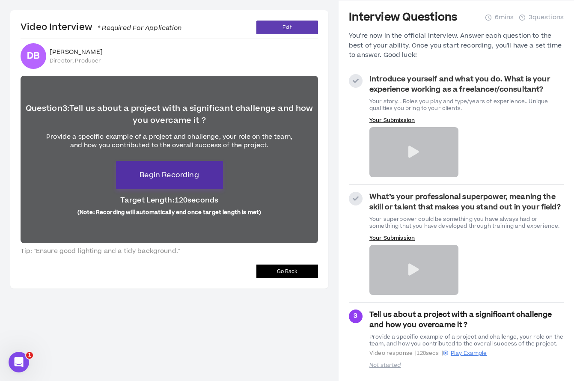
click at [165, 175] on span "Begin Recording" at bounding box center [168, 175] width 59 height 10
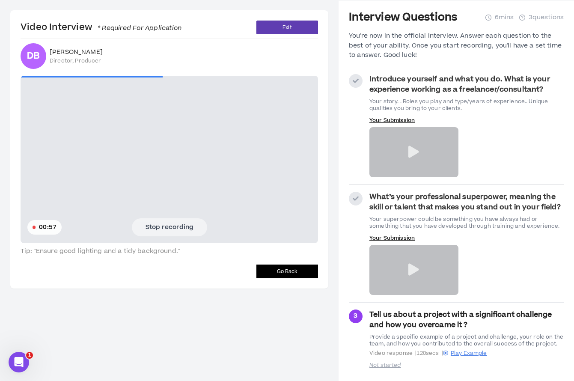
click at [183, 230] on button "Stop recording" at bounding box center [169, 227] width 75 height 18
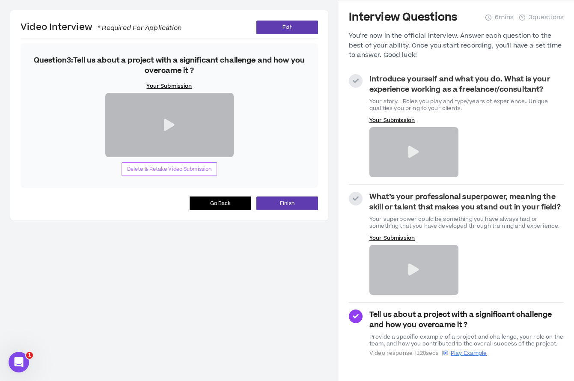
click at [202, 173] on span "Delete & Retake Video Submission" at bounding box center [169, 169] width 85 height 8
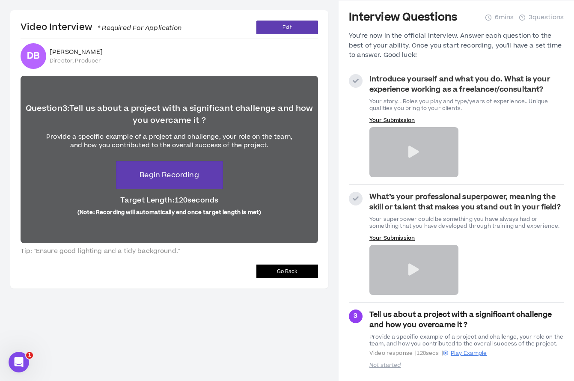
click at [142, 301] on main "Video Interview * Required For Application Exit DB [PERSON_NAME] Director, Prod…" at bounding box center [169, 194] width 338 height 389
click at [184, 178] on span "Begin Recording" at bounding box center [168, 175] width 59 height 10
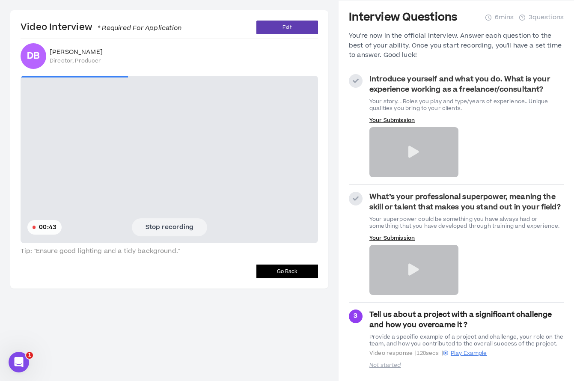
click at [165, 229] on button "Stop recording" at bounding box center [169, 227] width 75 height 18
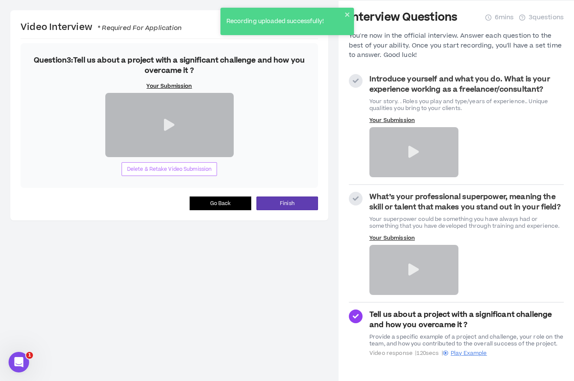
click at [172, 176] on button "Delete & Retake Video Submission" at bounding box center [170, 169] width 96 height 14
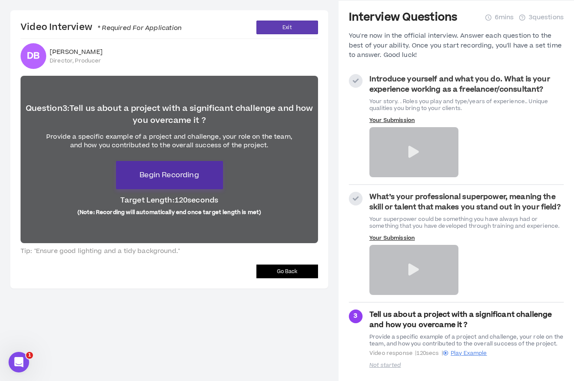
click at [167, 175] on span "Begin Recording" at bounding box center [168, 175] width 59 height 10
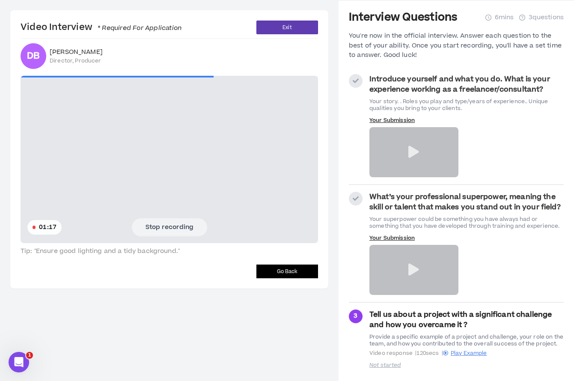
click at [160, 232] on button "Stop recording" at bounding box center [169, 227] width 75 height 18
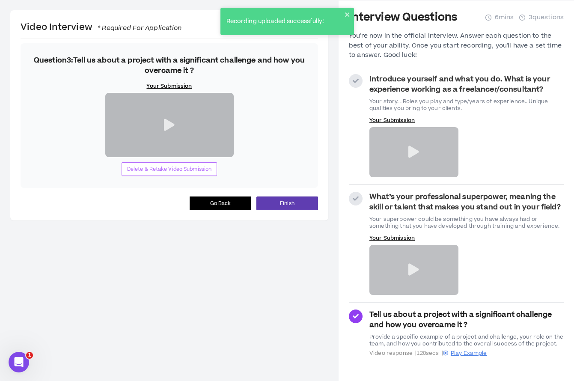
click at [164, 173] on span "Delete & Retake Video Submission" at bounding box center [169, 169] width 85 height 8
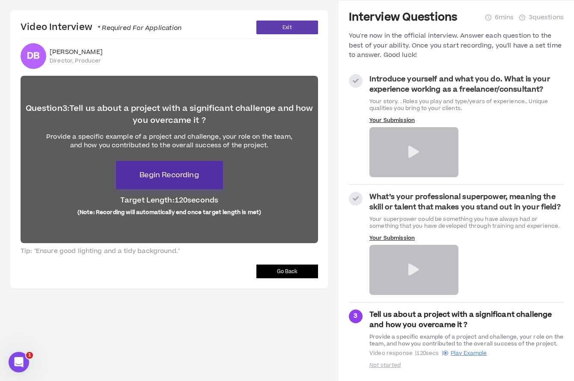
click at [130, 175] on button "Begin Recording" at bounding box center [169, 175] width 107 height 28
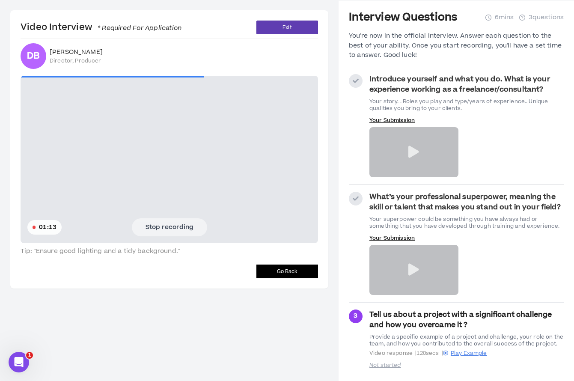
click at [149, 224] on button "Stop recording" at bounding box center [169, 227] width 75 height 18
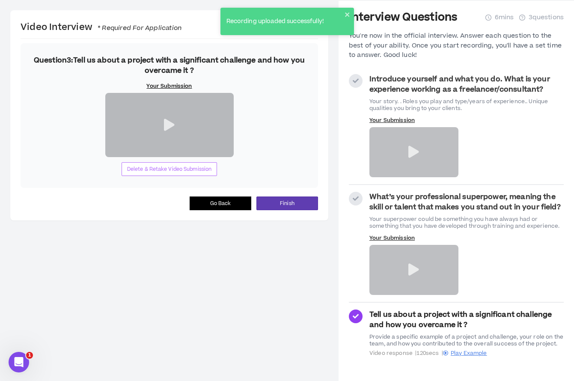
click at [153, 173] on span "Delete & Retake Video Submission" at bounding box center [169, 169] width 85 height 8
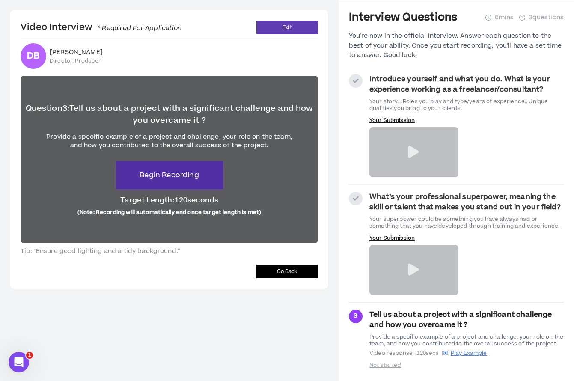
drag, startPoint x: 143, startPoint y: 178, endPoint x: 142, endPoint y: 184, distance: 6.4
click at [143, 177] on span "Begin Recording" at bounding box center [168, 175] width 59 height 10
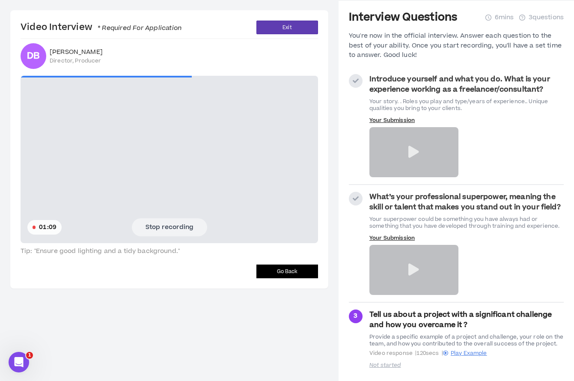
click at [143, 223] on button "Stop recording" at bounding box center [169, 227] width 75 height 18
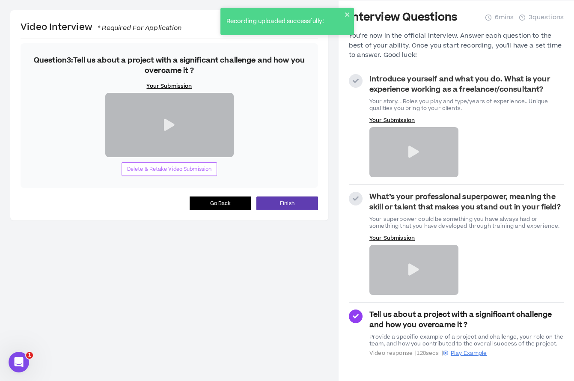
click at [180, 173] on span "Delete & Retake Video Submission" at bounding box center [169, 169] width 85 height 8
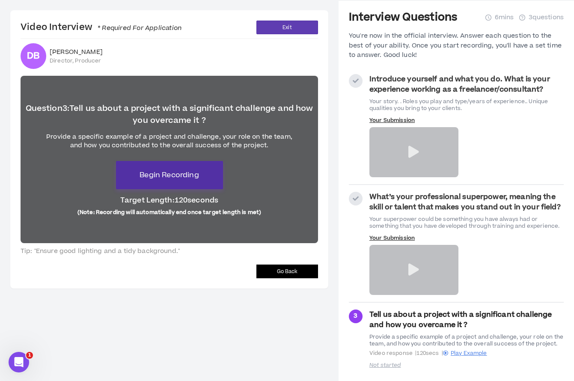
click at [184, 181] on button "Begin Recording" at bounding box center [169, 175] width 107 height 28
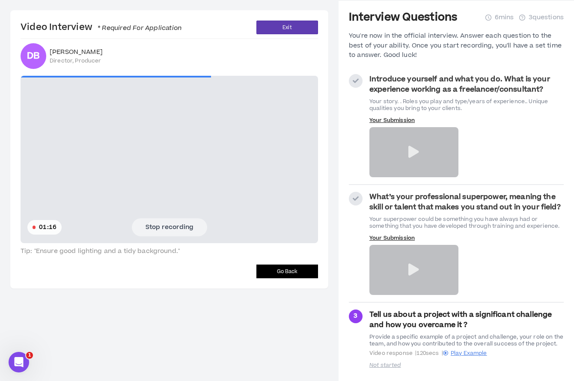
click at [180, 224] on button "Stop recording" at bounding box center [169, 227] width 75 height 18
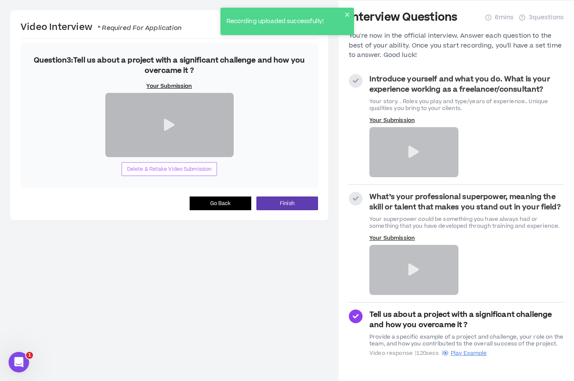
click at [152, 173] on span "Delete & Retake Video Submission" at bounding box center [169, 169] width 85 height 8
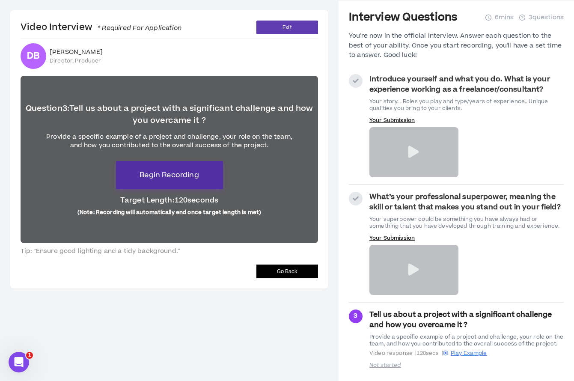
click at [153, 177] on span "Begin Recording" at bounding box center [168, 175] width 59 height 10
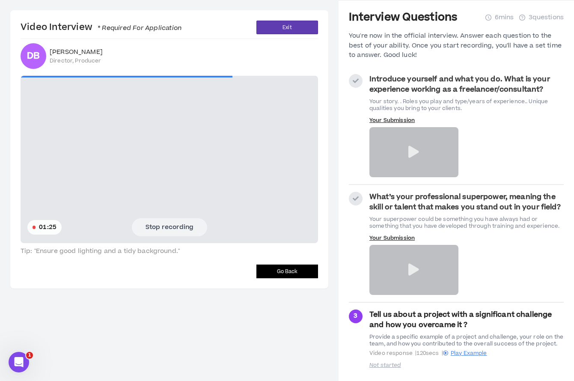
click at [162, 229] on button "Stop recording" at bounding box center [169, 227] width 75 height 18
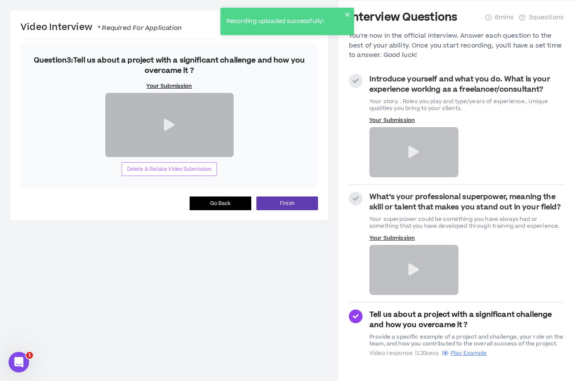
click at [150, 173] on span "Delete & Retake Video Submission" at bounding box center [169, 169] width 85 height 8
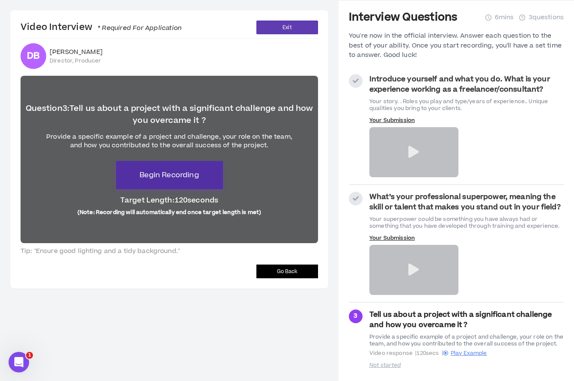
click at [148, 180] on span "Begin Recording" at bounding box center [168, 175] width 59 height 10
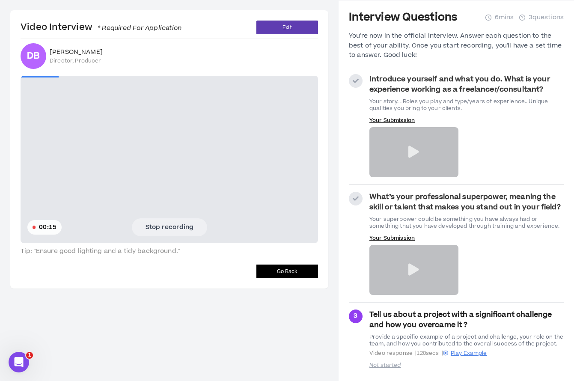
click at [161, 214] on video at bounding box center [169, 159] width 297 height 167
click at [159, 241] on video at bounding box center [169, 159] width 297 height 167
click at [160, 225] on button "Stop recording" at bounding box center [169, 227] width 75 height 18
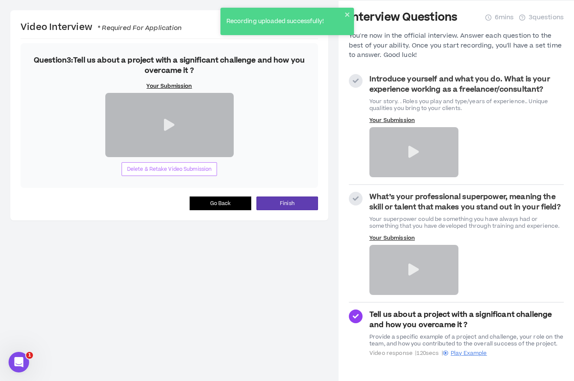
click at [165, 173] on span "Delete & Retake Video Submission" at bounding box center [169, 169] width 85 height 8
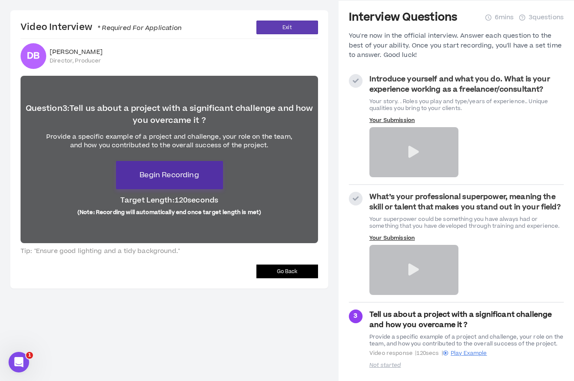
click at [161, 183] on button "Begin Recording" at bounding box center [169, 175] width 107 height 28
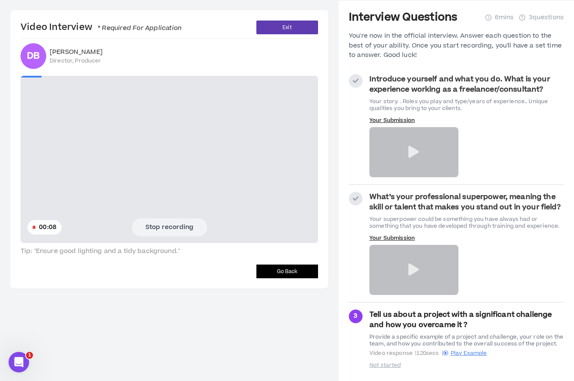
click at [179, 222] on button "Stop recording" at bounding box center [169, 227] width 75 height 18
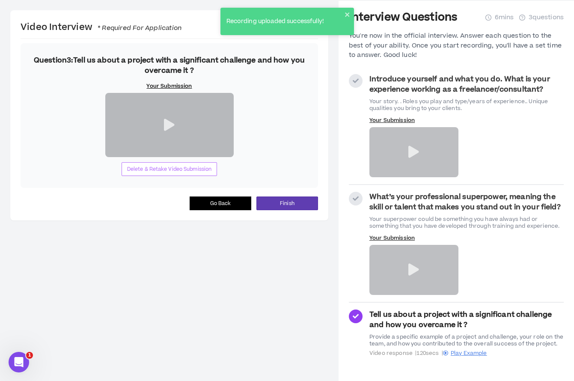
click at [175, 173] on span "Delete & Retake Video Submission" at bounding box center [169, 169] width 85 height 8
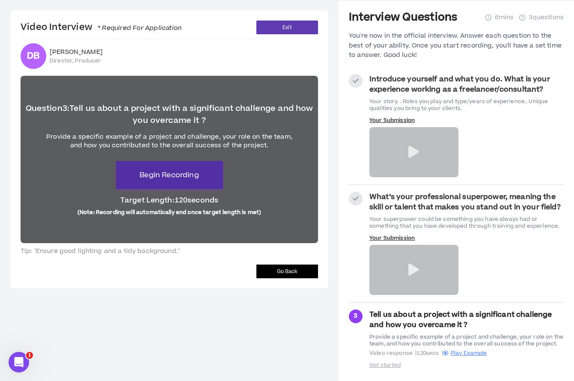
click at [162, 174] on span "Begin Recording" at bounding box center [168, 175] width 59 height 10
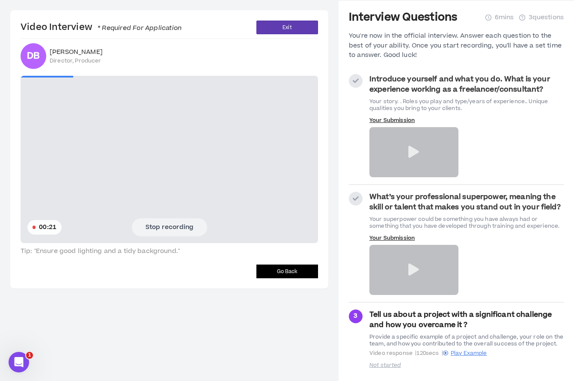
click at [173, 226] on button "Stop recording" at bounding box center [169, 227] width 75 height 18
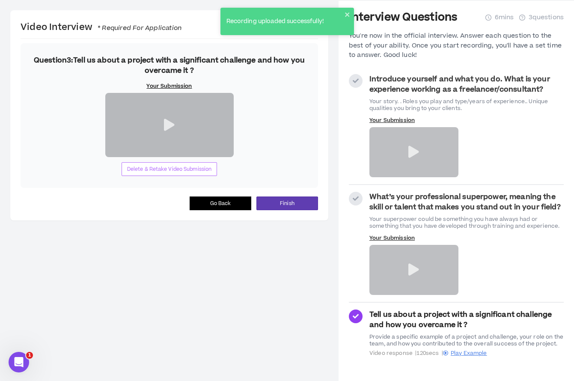
click at [170, 173] on span "Delete & Retake Video Submission" at bounding box center [169, 169] width 85 height 8
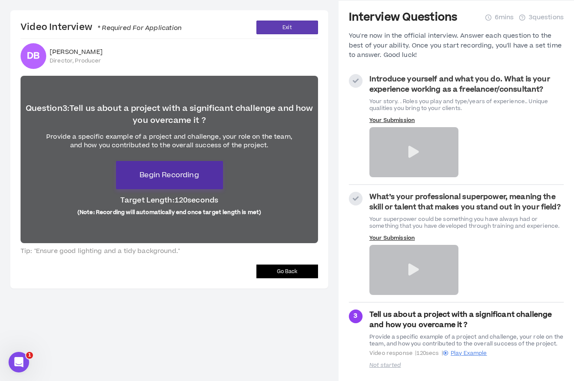
click at [180, 187] on button "Begin Recording" at bounding box center [169, 175] width 107 height 28
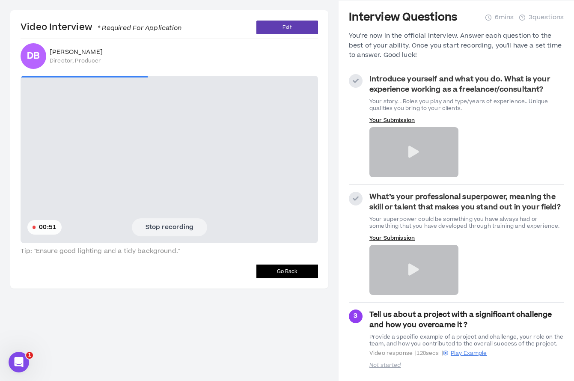
click at [184, 230] on button "Stop recording" at bounding box center [169, 227] width 75 height 18
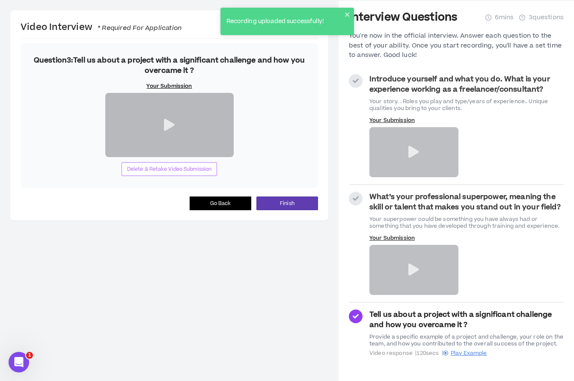
click at [162, 173] on span "Delete & Retake Video Submission" at bounding box center [169, 169] width 85 height 8
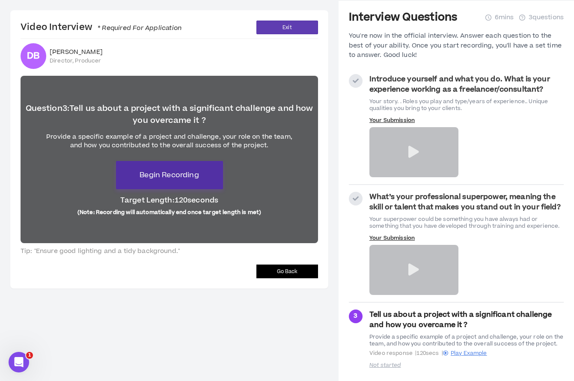
click at [157, 189] on button "Begin Recording" at bounding box center [169, 175] width 107 height 28
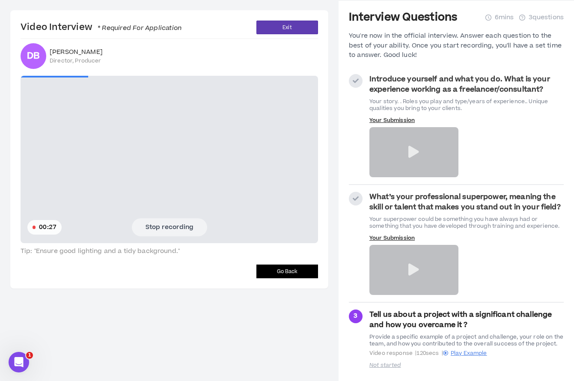
click at [155, 228] on button "Stop recording" at bounding box center [169, 227] width 75 height 18
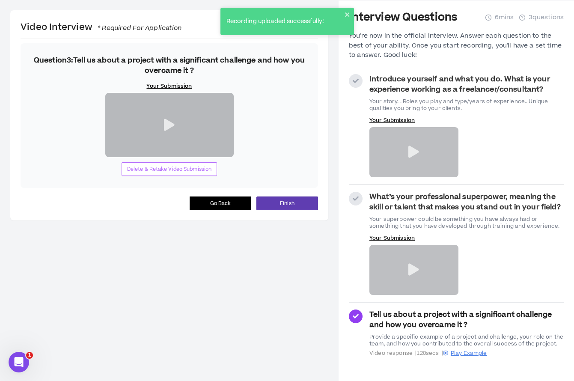
click at [160, 173] on span "Delete & Retake Video Submission" at bounding box center [169, 169] width 85 height 8
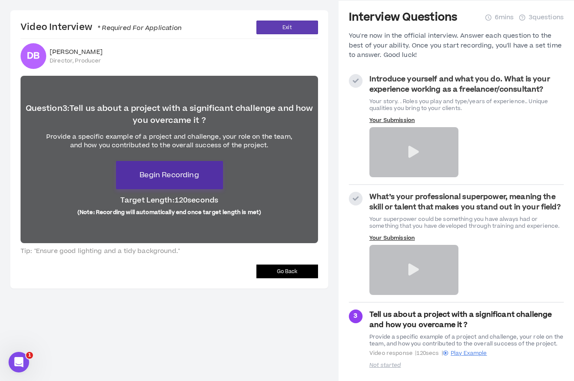
click at [160, 179] on span "Begin Recording" at bounding box center [168, 175] width 59 height 10
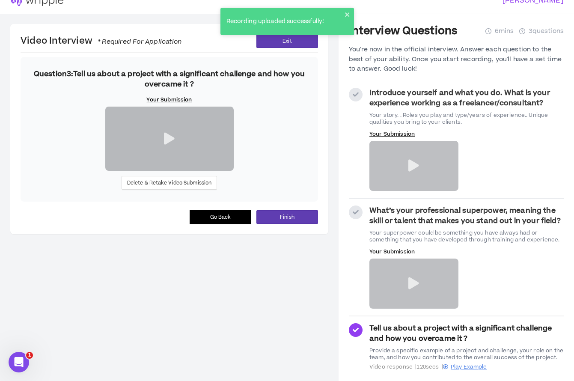
scroll to position [6, 0]
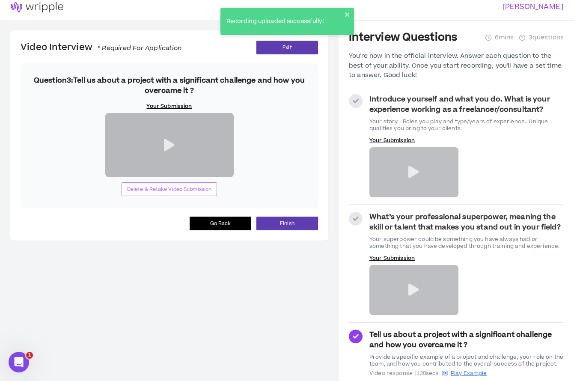
click at [188, 193] on span "Delete & Retake Video Submission" at bounding box center [169, 189] width 85 height 8
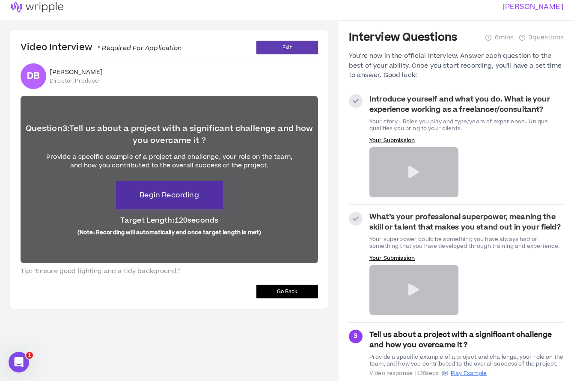
click at [173, 202] on button "Begin Recording" at bounding box center [169, 195] width 107 height 28
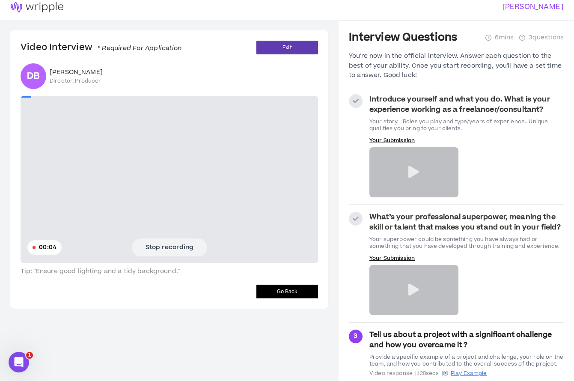
click at [166, 246] on button "Stop recording" at bounding box center [169, 247] width 75 height 18
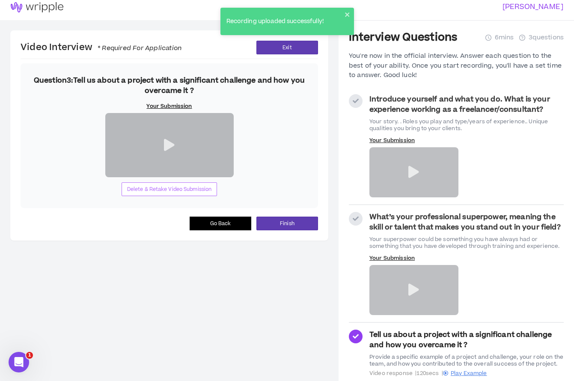
click at [165, 193] on span "Delete & Retake Video Submission" at bounding box center [169, 189] width 85 height 8
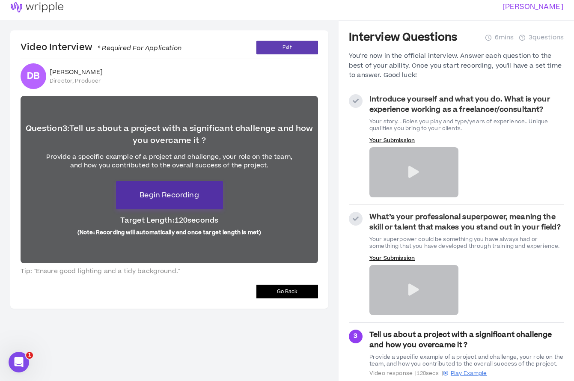
click at [160, 196] on span "Begin Recording" at bounding box center [168, 195] width 59 height 10
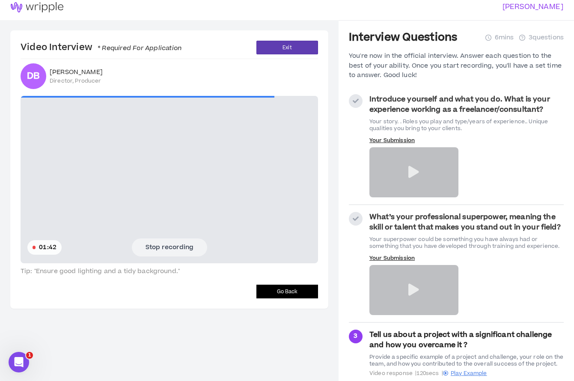
click at [173, 249] on button "Stop recording" at bounding box center [169, 247] width 75 height 18
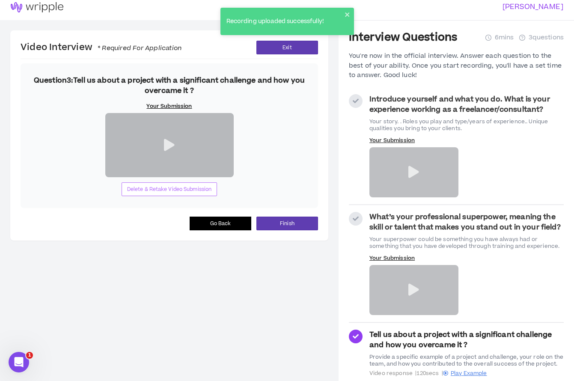
click at [175, 193] on span "Delete & Retake Video Submission" at bounding box center [169, 189] width 85 height 8
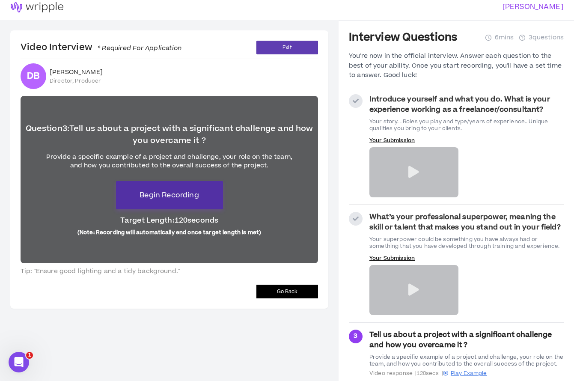
click at [193, 198] on span "Begin Recording" at bounding box center [168, 195] width 59 height 10
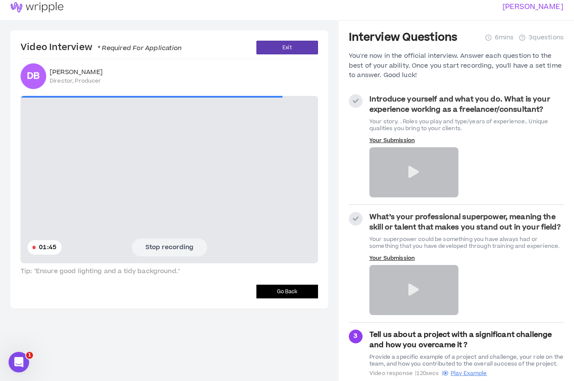
click at [189, 246] on button "Stop recording" at bounding box center [169, 247] width 75 height 18
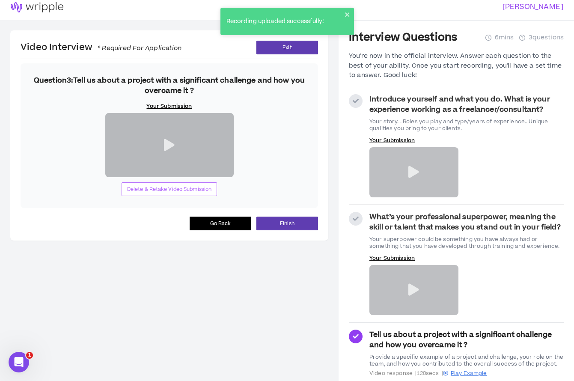
click at [196, 193] on span "Delete & Retake Video Submission" at bounding box center [169, 189] width 85 height 8
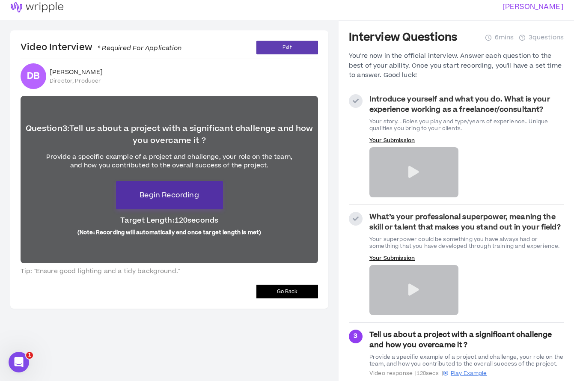
click at [187, 202] on button "Begin Recording" at bounding box center [169, 195] width 107 height 28
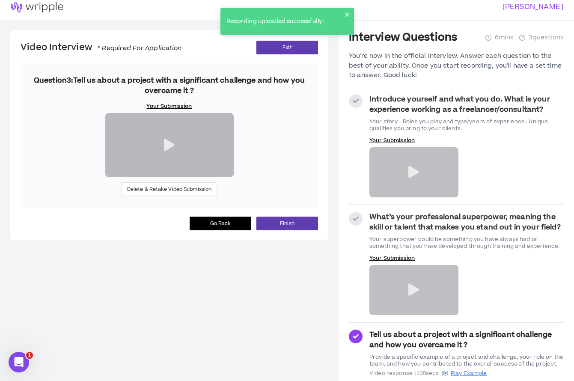
click at [172, 177] on div at bounding box center [169, 145] width 128 height 64
click at [171, 151] on icon at bounding box center [169, 145] width 11 height 12
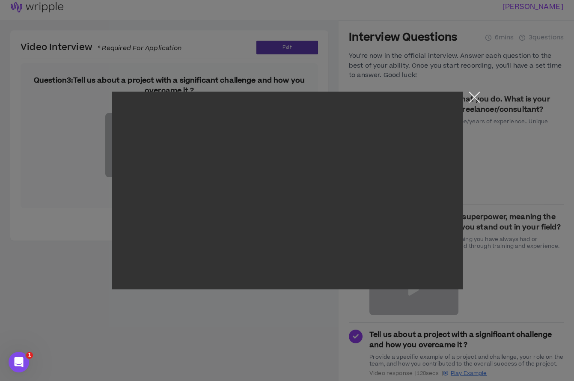
click at [474, 98] on button "Close the modal by clicking here" at bounding box center [474, 99] width 15 height 15
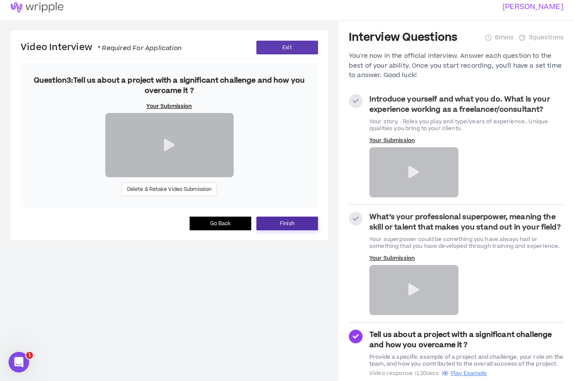
click at [296, 230] on button "Finish" at bounding box center [287, 223] width 62 height 14
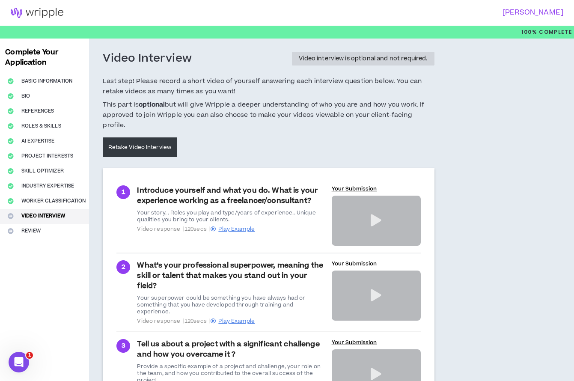
scroll to position [77, 0]
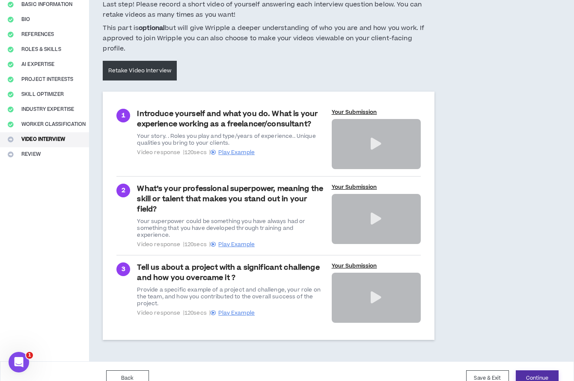
click at [543, 370] on button "Continue" at bounding box center [537, 378] width 43 height 16
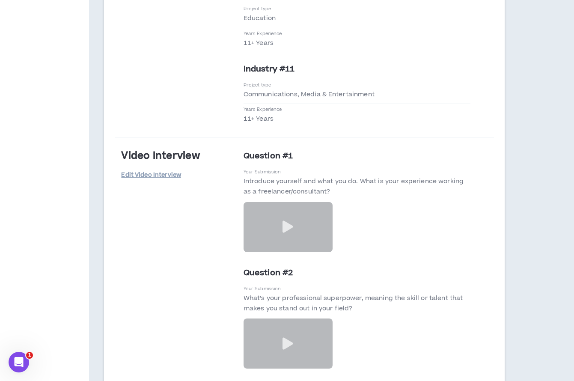
scroll to position [3267, 0]
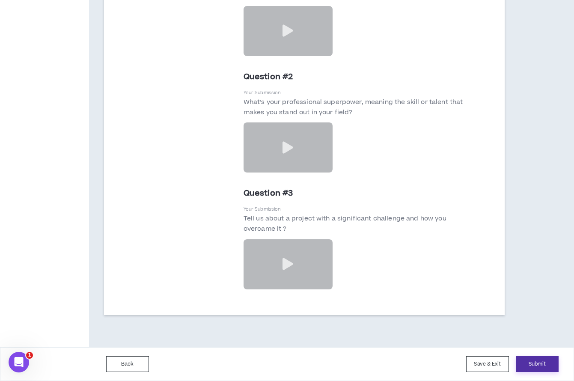
click at [538, 363] on button "Submit" at bounding box center [537, 364] width 43 height 16
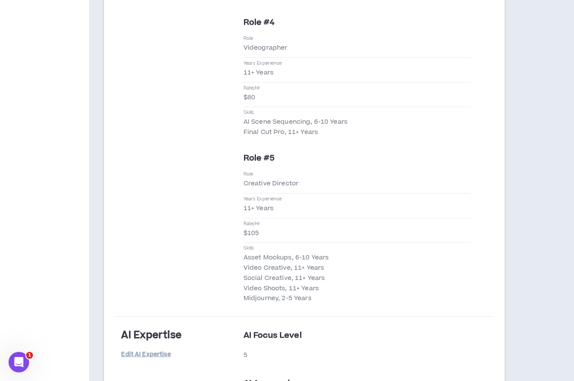
scroll to position [1636, 0]
